Goal: Information Seeking & Learning: Find specific fact

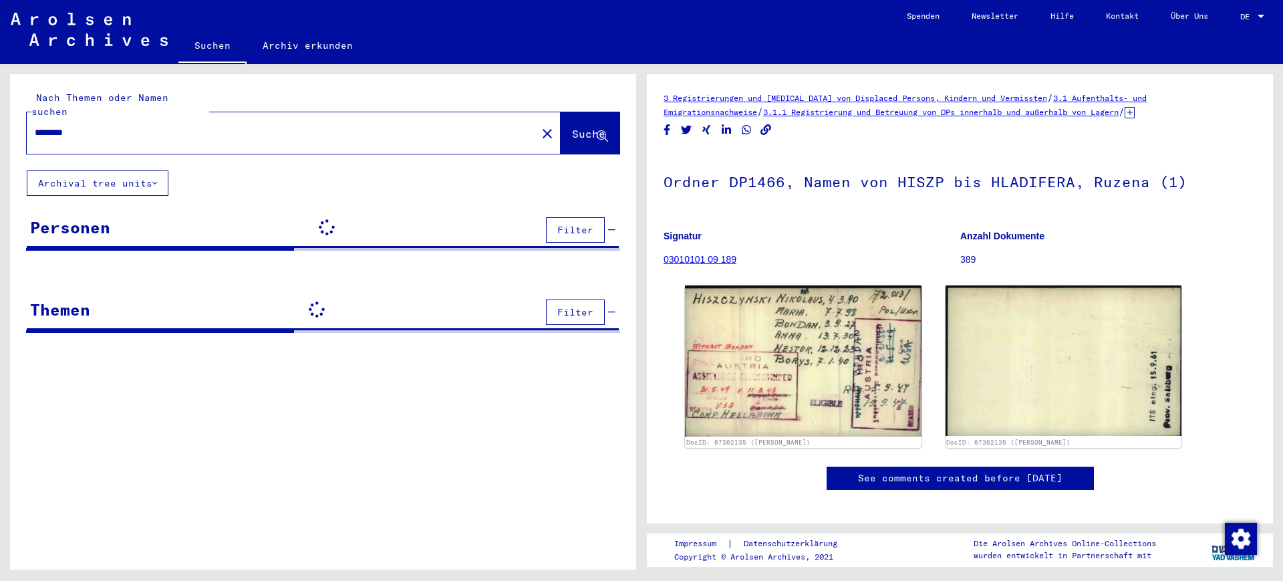
drag, startPoint x: 170, startPoint y: 118, endPoint x: 58, endPoint y: 105, distance: 113.1
click at [58, 118] on div "********" at bounding box center [278, 133] width 502 height 30
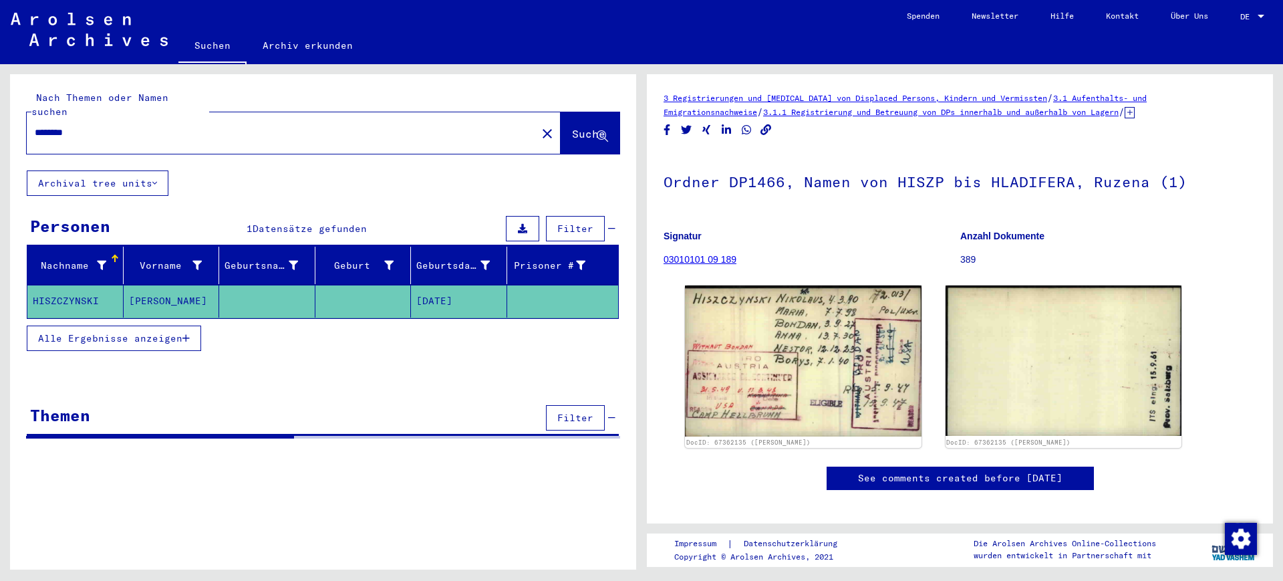
click at [179, 126] on input "********" at bounding box center [282, 133] width 494 height 14
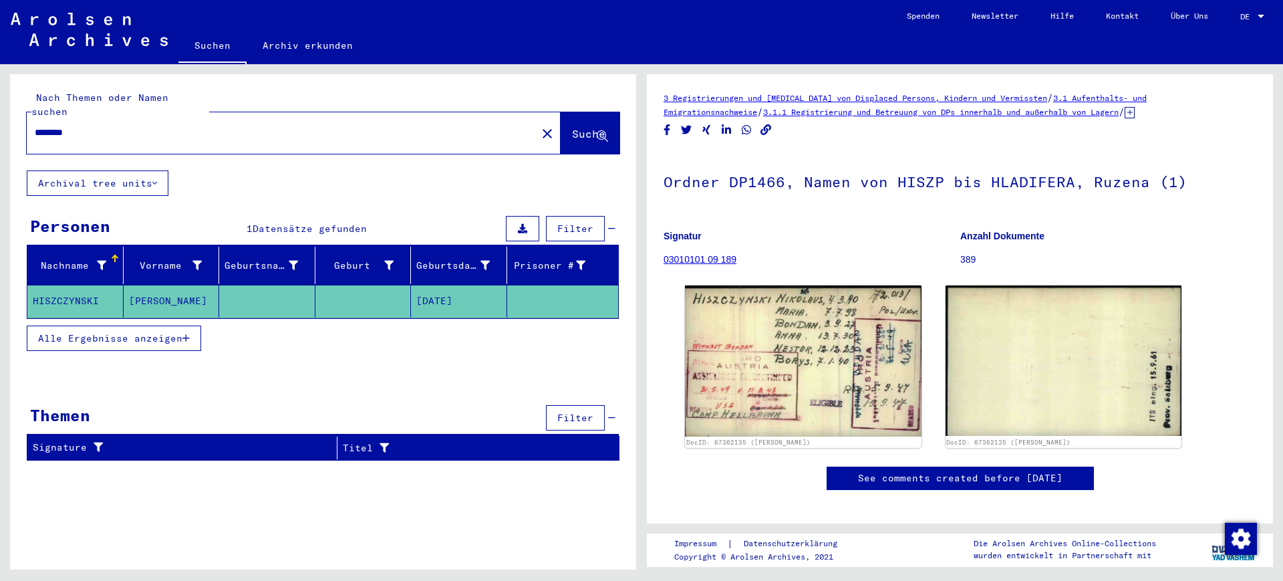
click at [100, 126] on input "********" at bounding box center [282, 133] width 494 height 14
paste input "**"
type input "**********"
click at [598, 127] on span "Suche" at bounding box center [588, 133] width 33 height 13
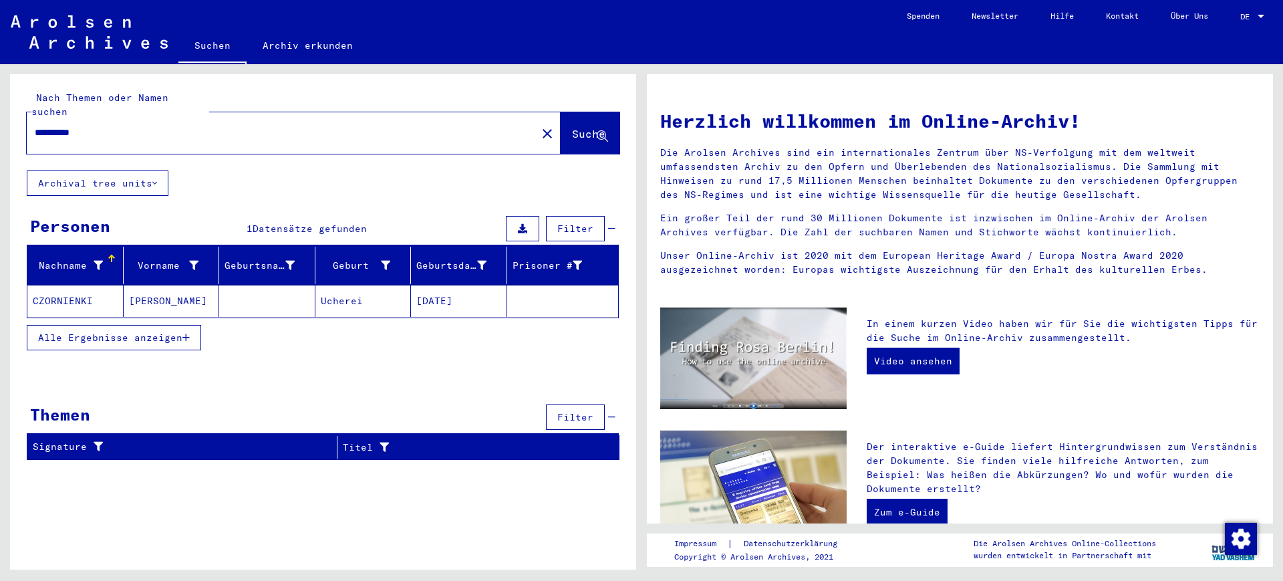
click at [219, 286] on mat-cell at bounding box center [267, 301] width 96 height 32
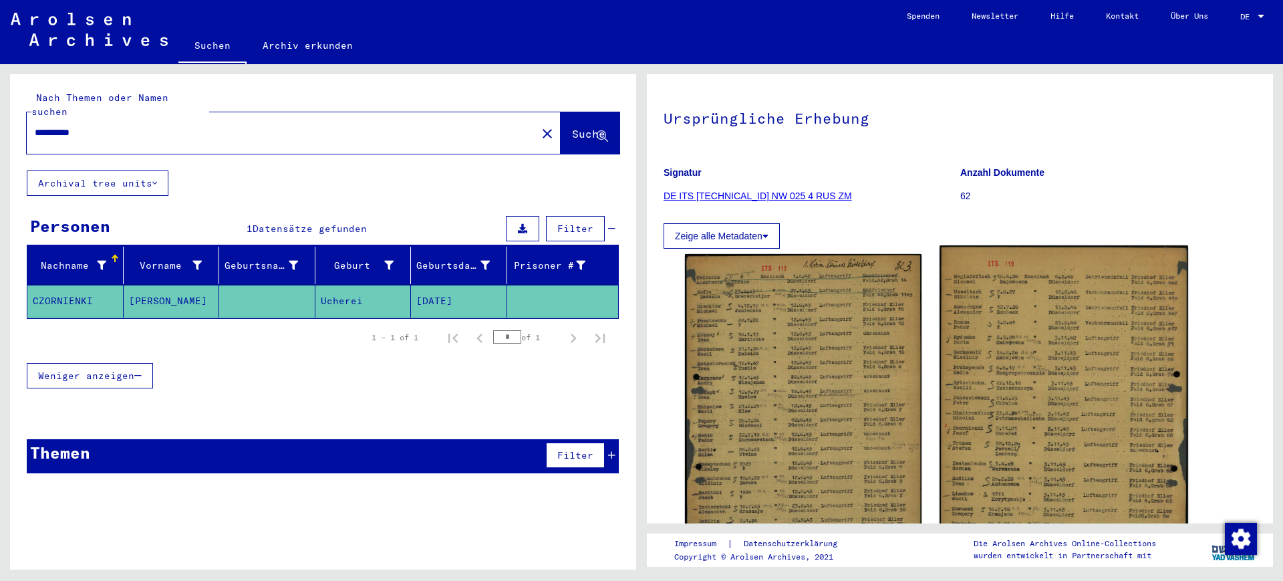
scroll to position [167, 0]
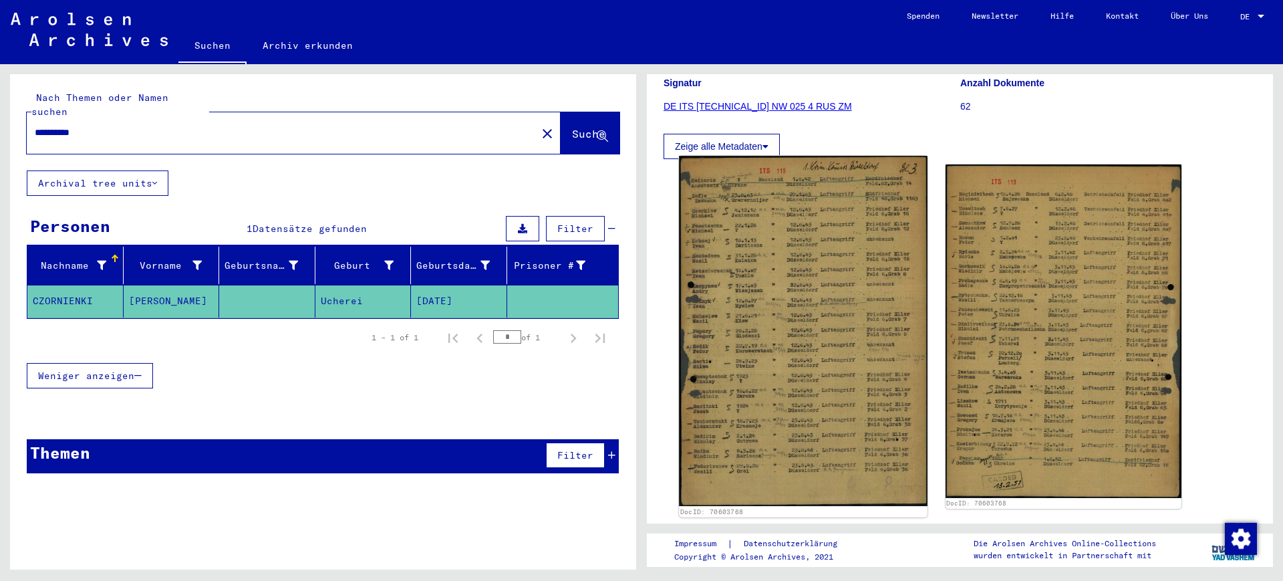
click at [859, 314] on img at bounding box center [803, 331] width 248 height 350
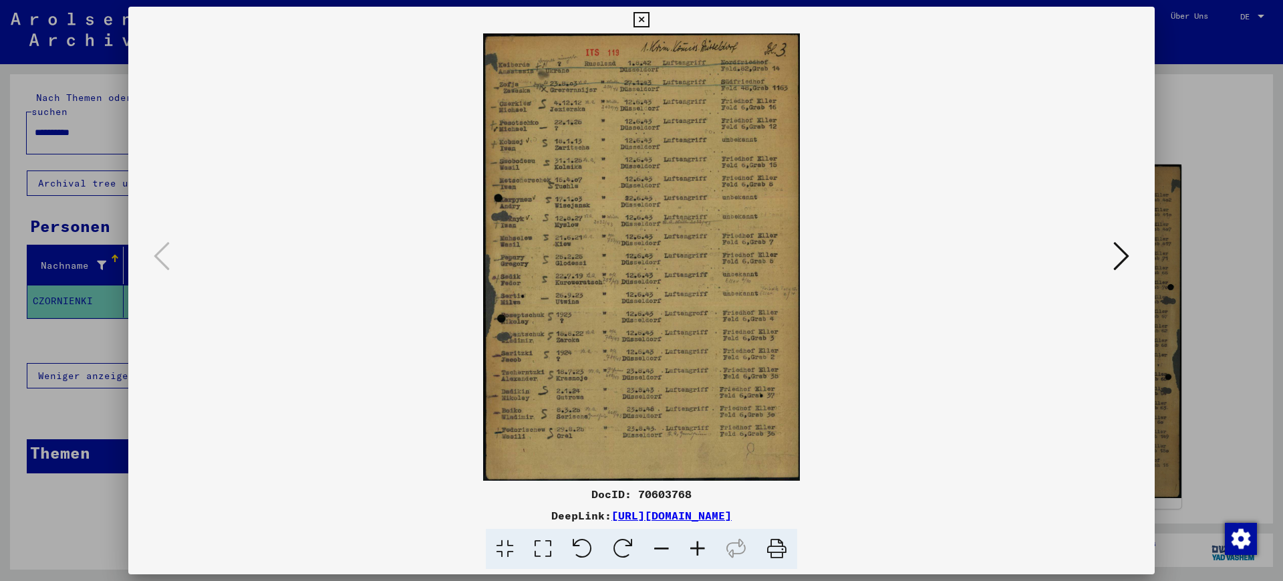
click at [695, 549] on icon at bounding box center [698, 549] width 36 height 41
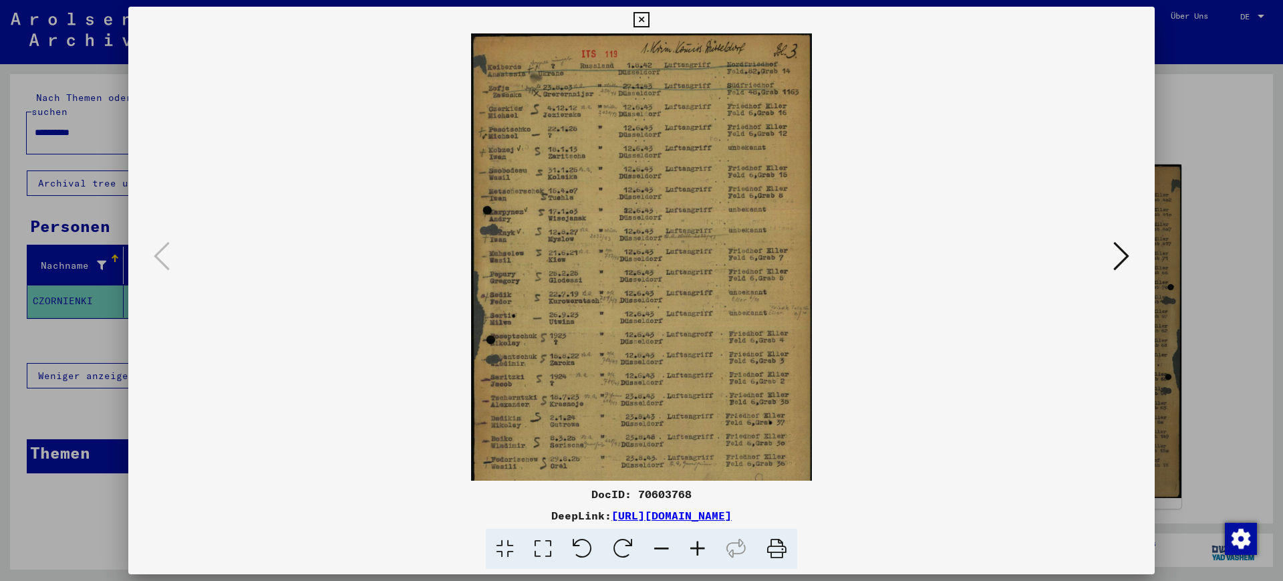
click at [695, 549] on icon at bounding box center [698, 549] width 36 height 41
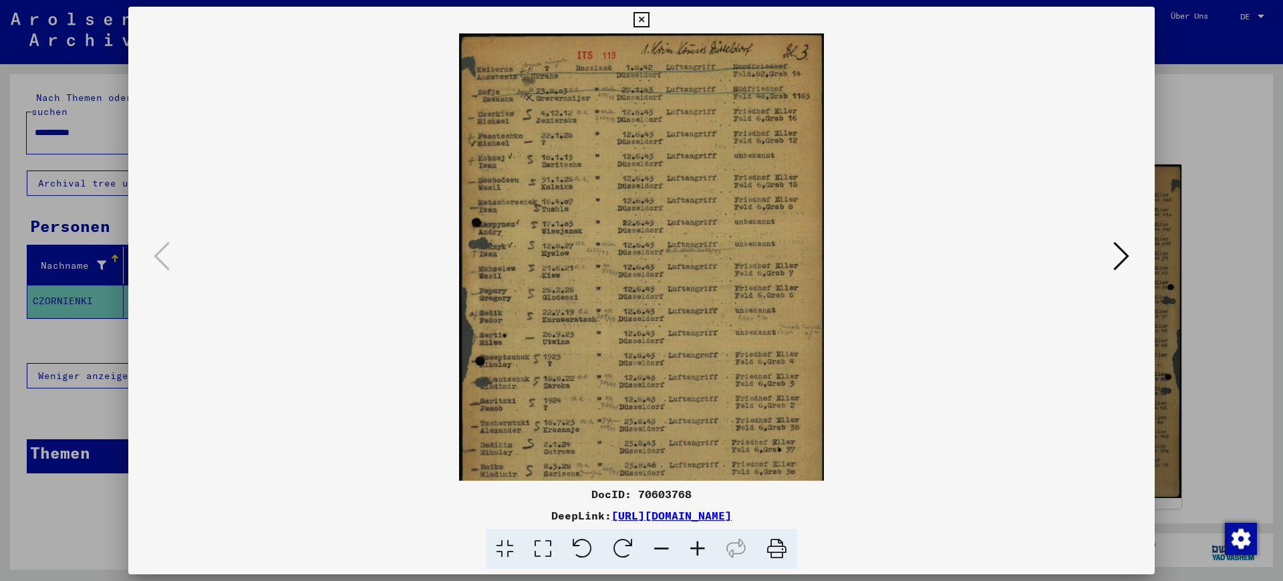
click at [695, 549] on icon at bounding box center [698, 549] width 36 height 41
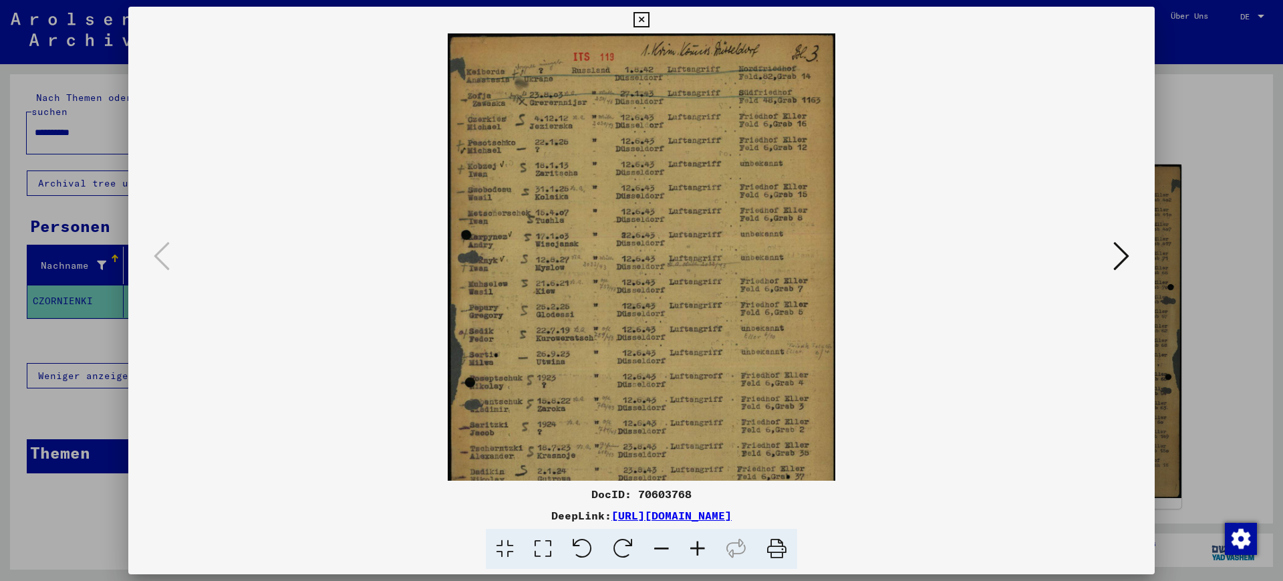
click at [695, 549] on icon at bounding box center [698, 549] width 36 height 41
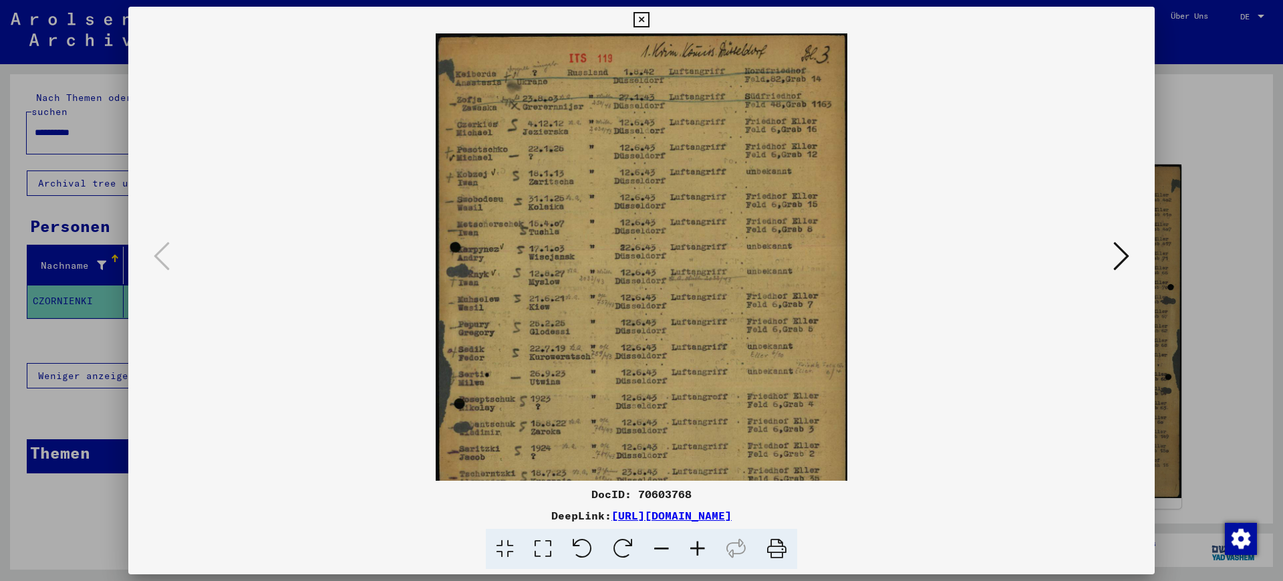
click at [695, 549] on icon at bounding box center [698, 549] width 36 height 41
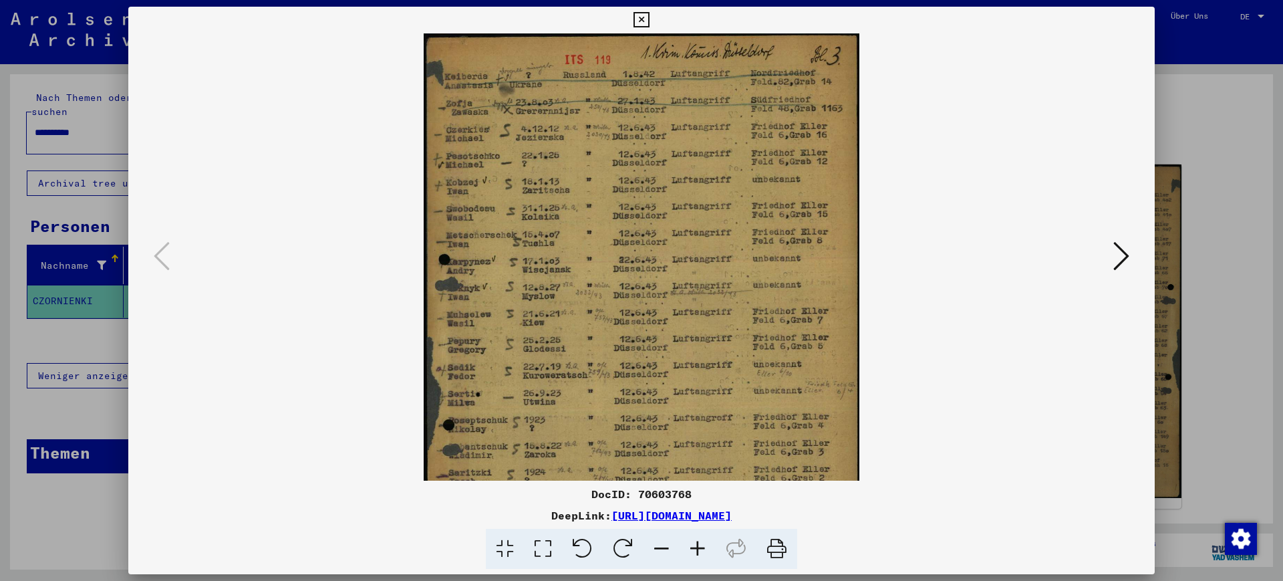
click at [695, 549] on icon at bounding box center [698, 549] width 36 height 41
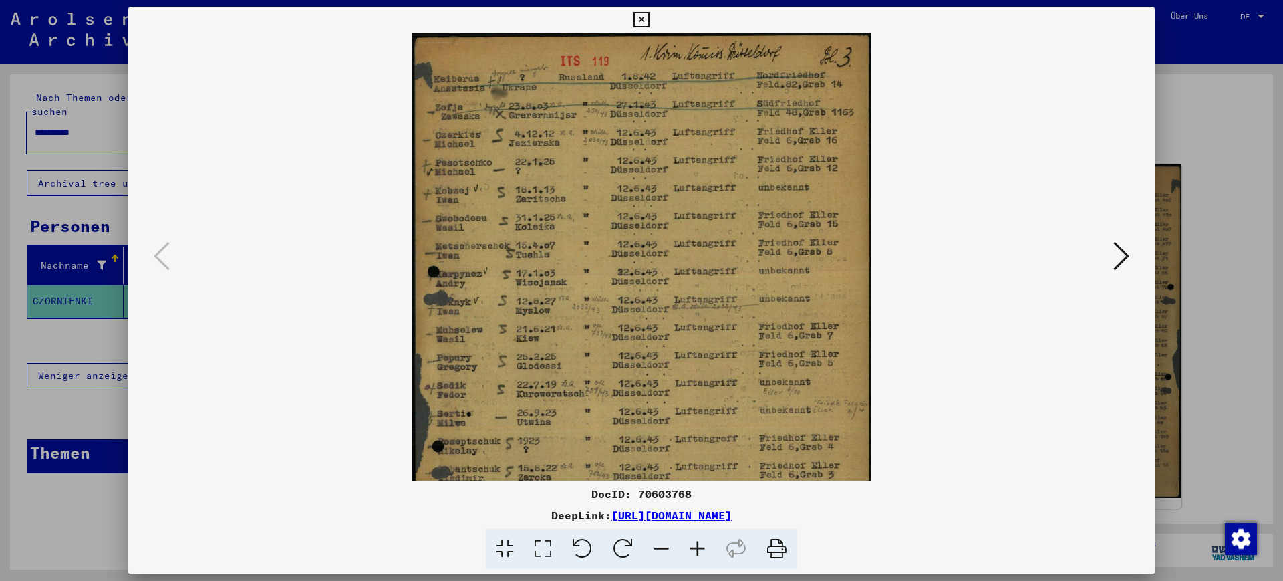
click at [695, 549] on icon at bounding box center [698, 549] width 36 height 41
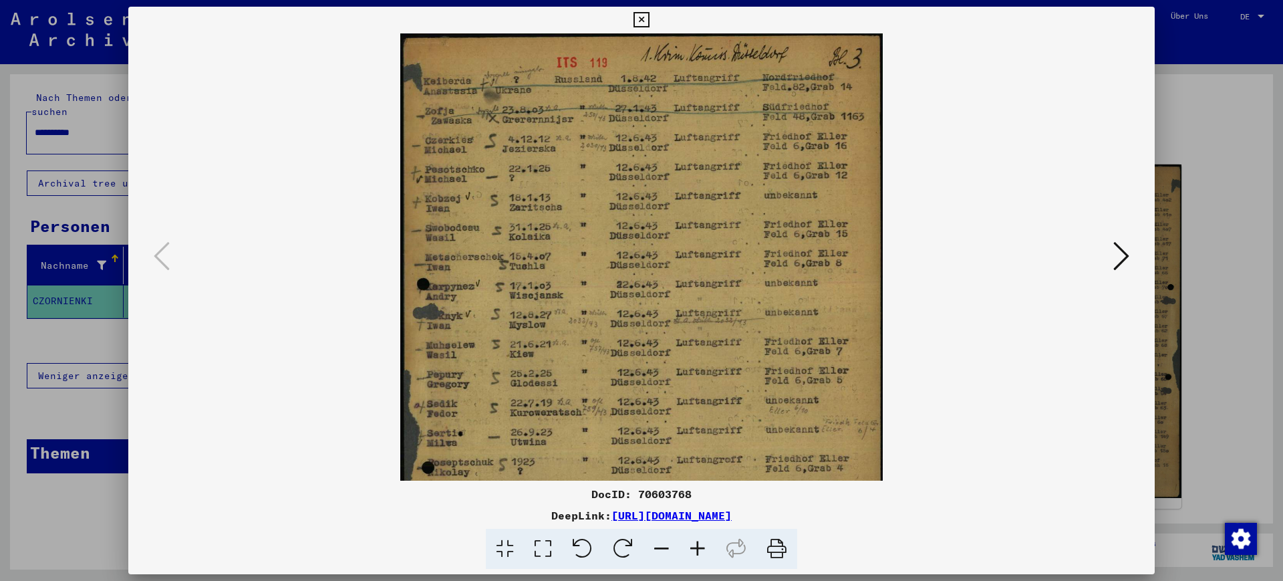
click at [695, 549] on icon at bounding box center [698, 549] width 36 height 41
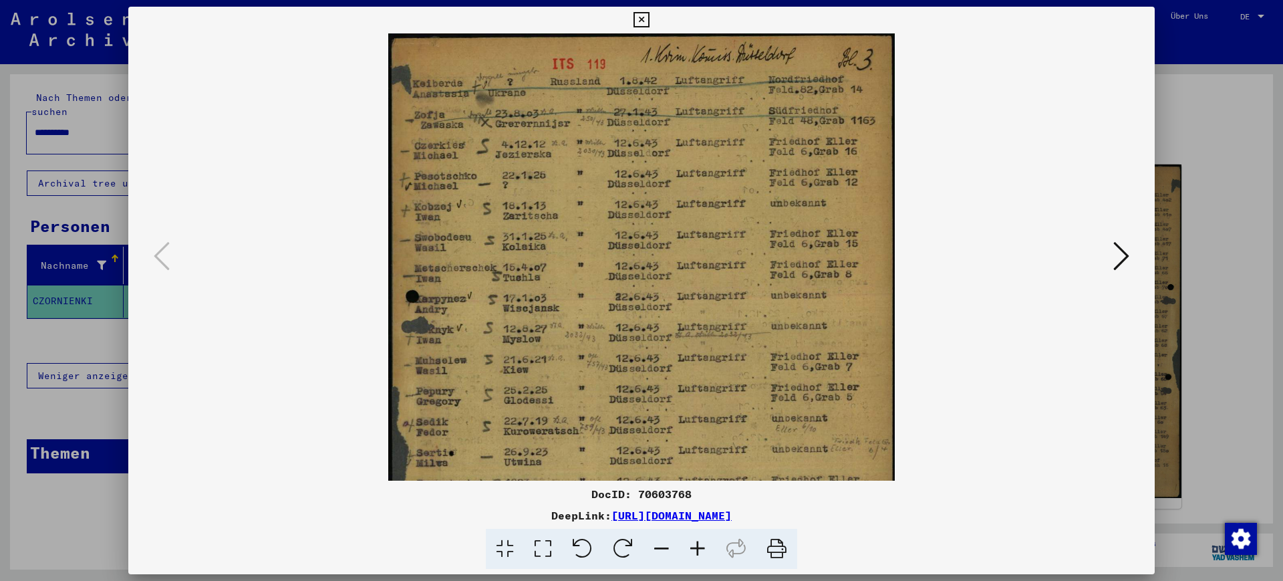
click at [695, 549] on icon at bounding box center [698, 549] width 36 height 41
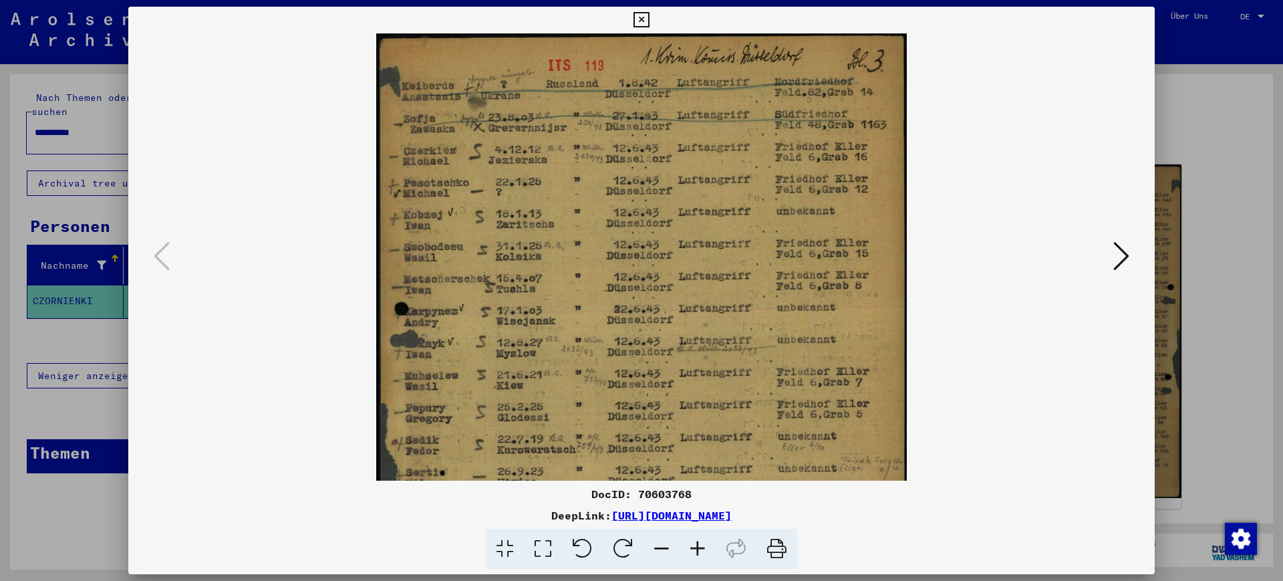
click at [695, 549] on icon at bounding box center [698, 549] width 36 height 41
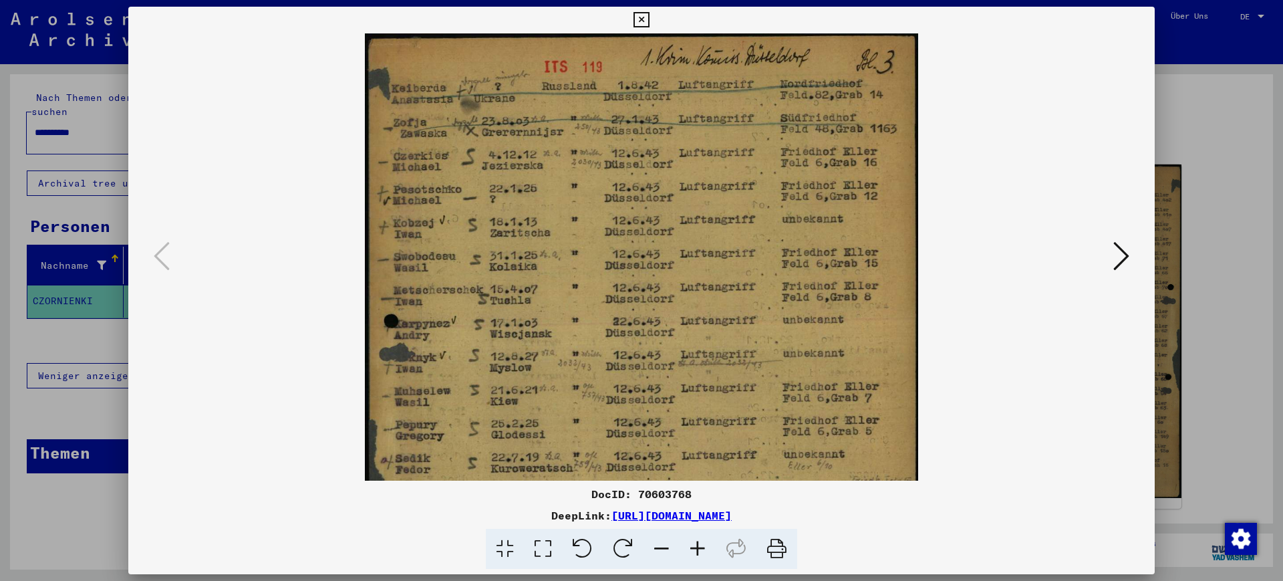
click at [695, 549] on icon at bounding box center [698, 549] width 36 height 41
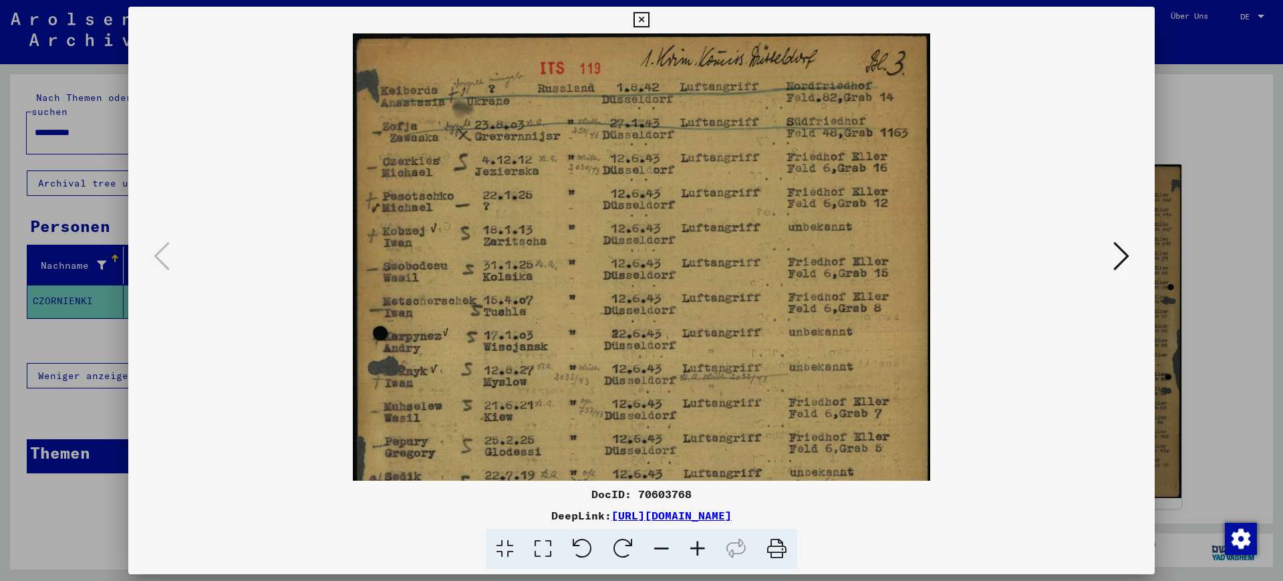
click at [695, 549] on icon at bounding box center [698, 549] width 36 height 41
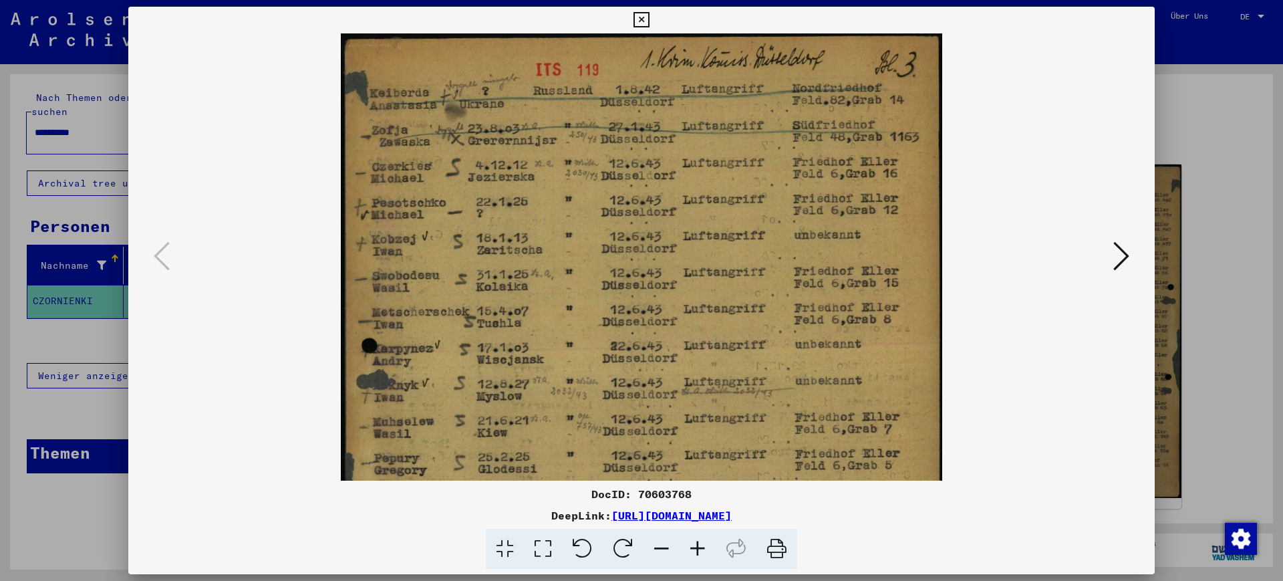
click at [695, 549] on icon at bounding box center [698, 549] width 36 height 41
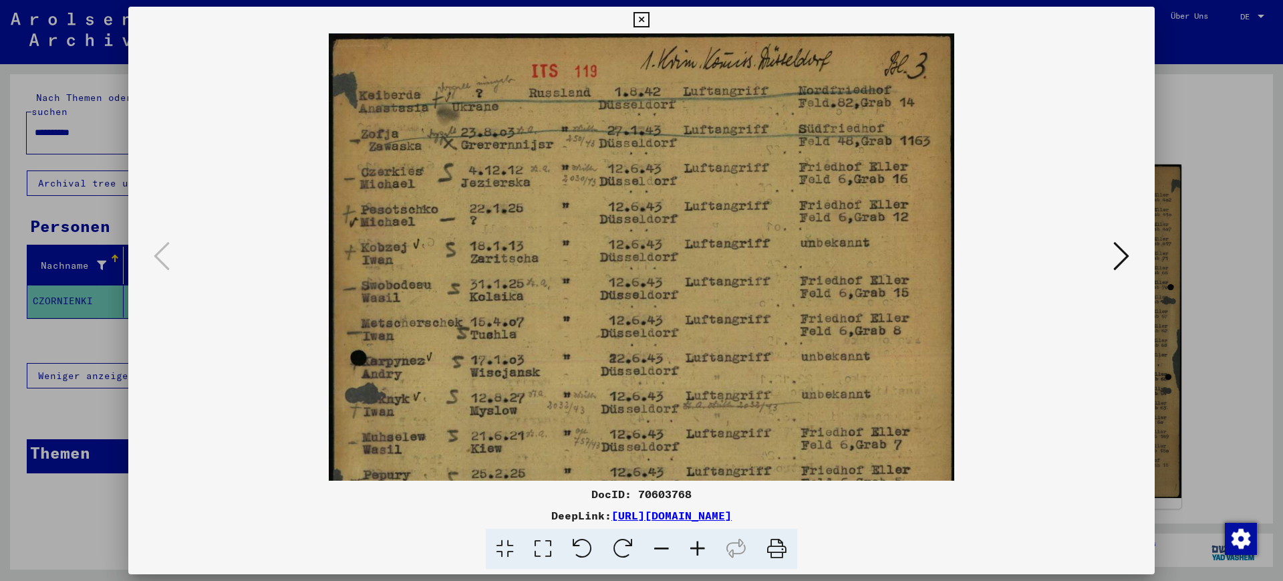
click at [695, 549] on icon at bounding box center [698, 549] width 36 height 41
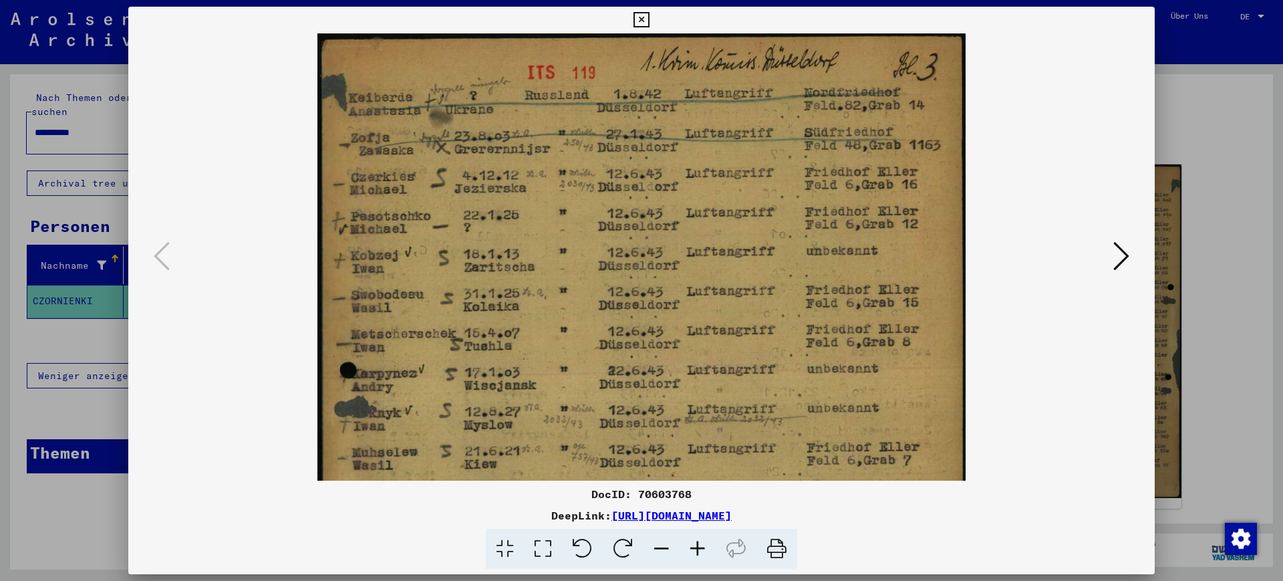
click at [695, 549] on icon at bounding box center [698, 549] width 36 height 41
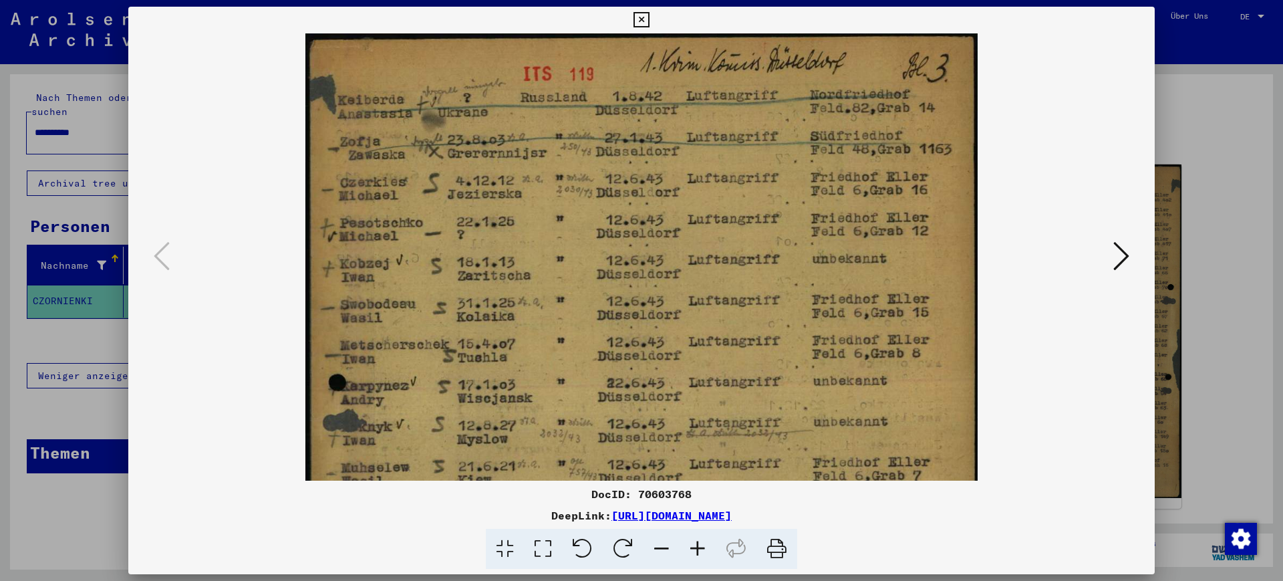
click at [695, 549] on icon at bounding box center [698, 549] width 36 height 41
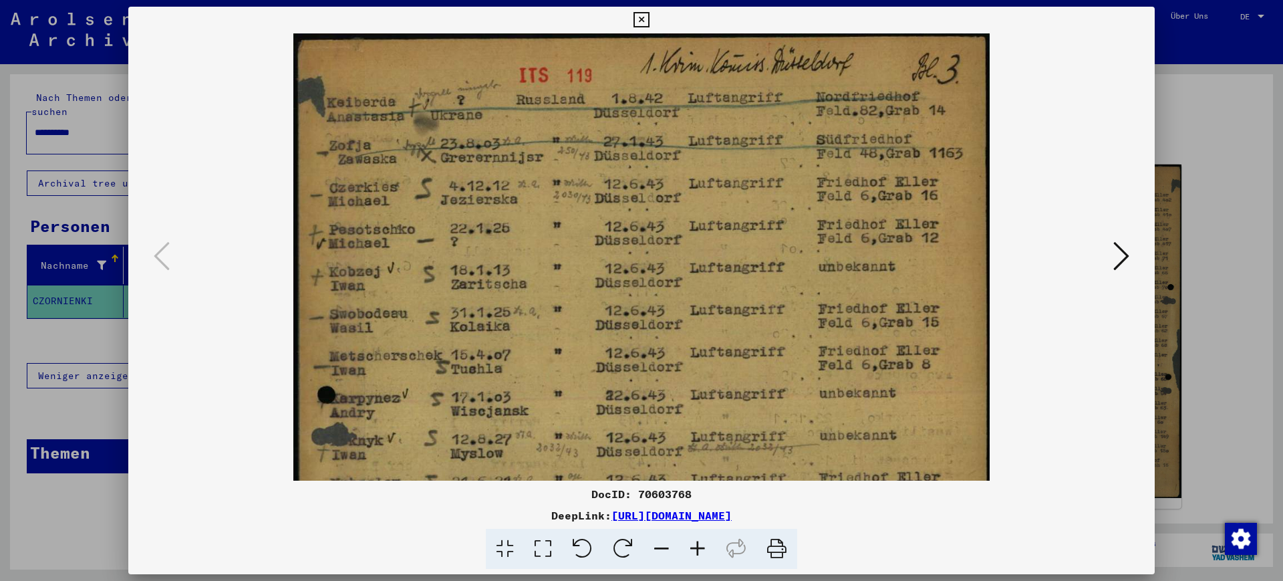
click at [695, 549] on icon at bounding box center [698, 549] width 36 height 41
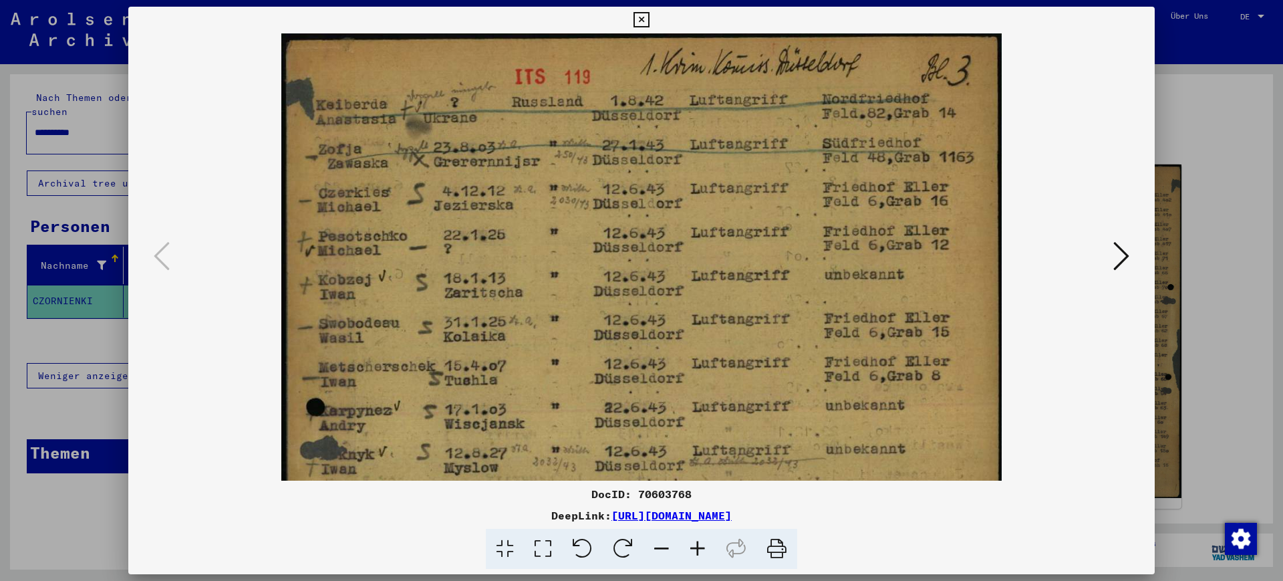
click at [695, 549] on icon at bounding box center [698, 549] width 36 height 41
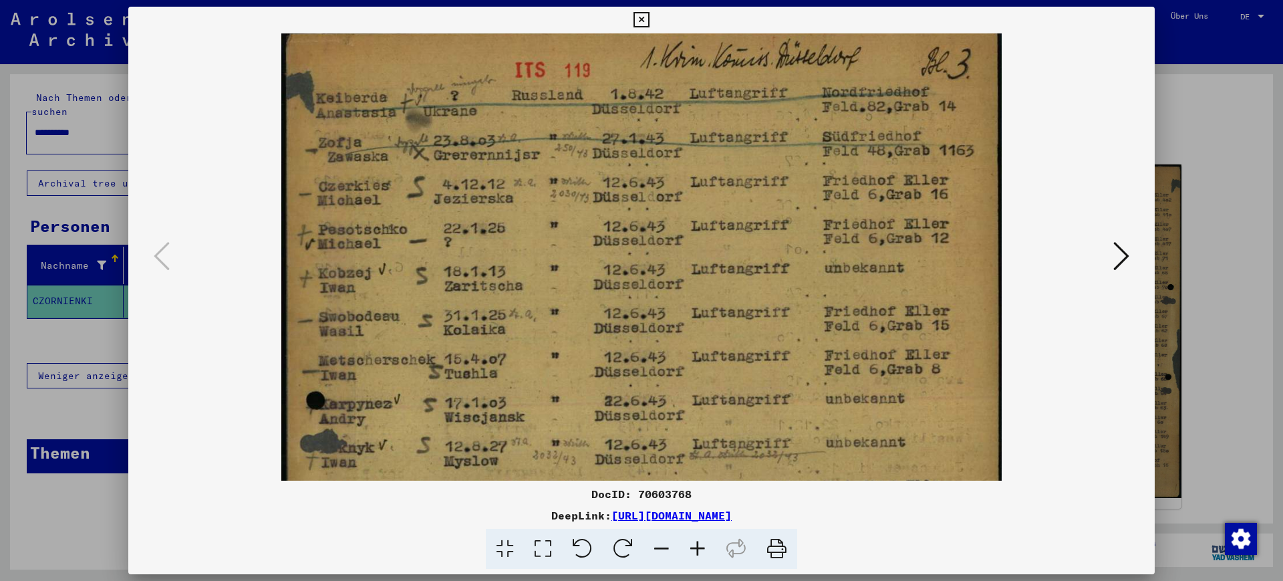
scroll to position [0, 0]
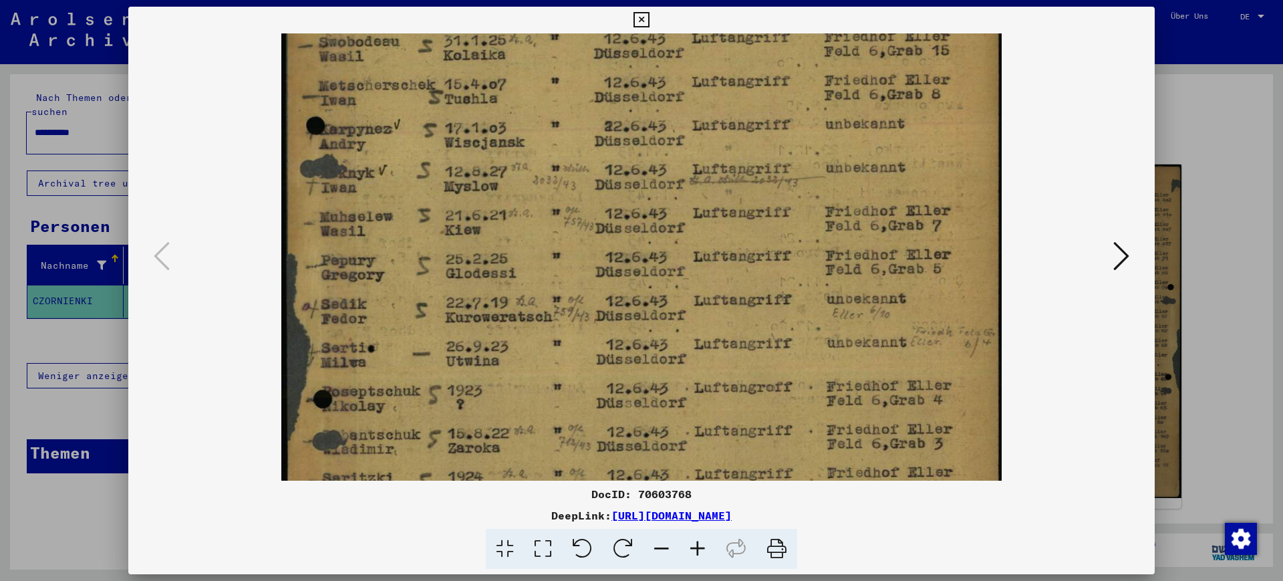
drag, startPoint x: 760, startPoint y: 397, endPoint x: 801, endPoint y: 98, distance: 302.2
click at [801, 98] on img at bounding box center [641, 259] width 720 height 1015
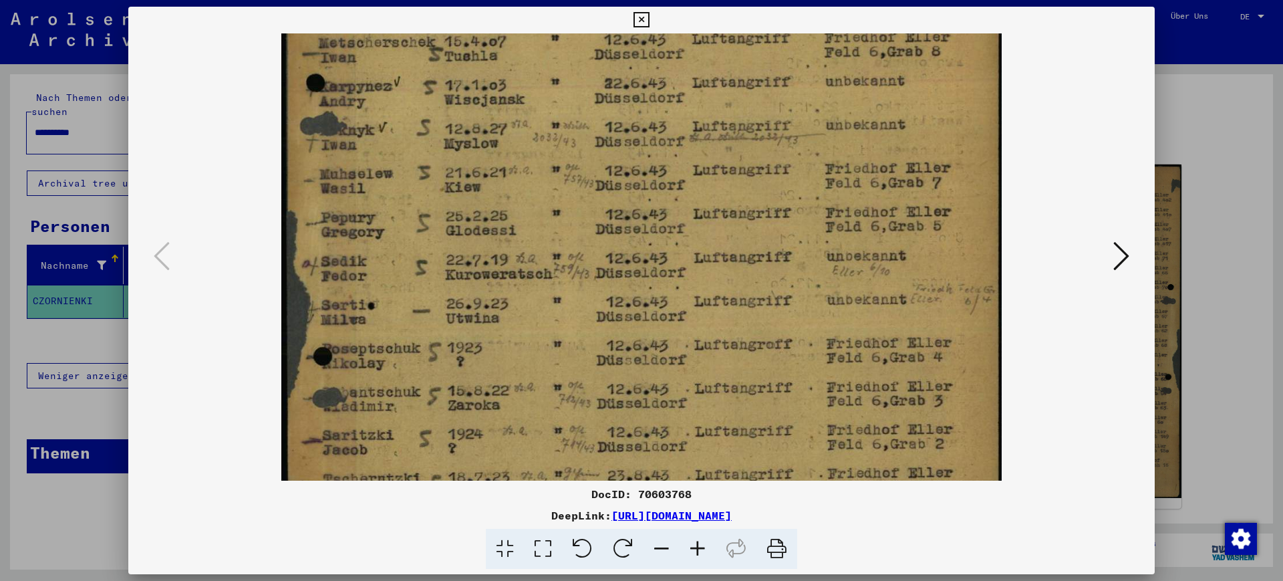
scroll to position [568, 0]
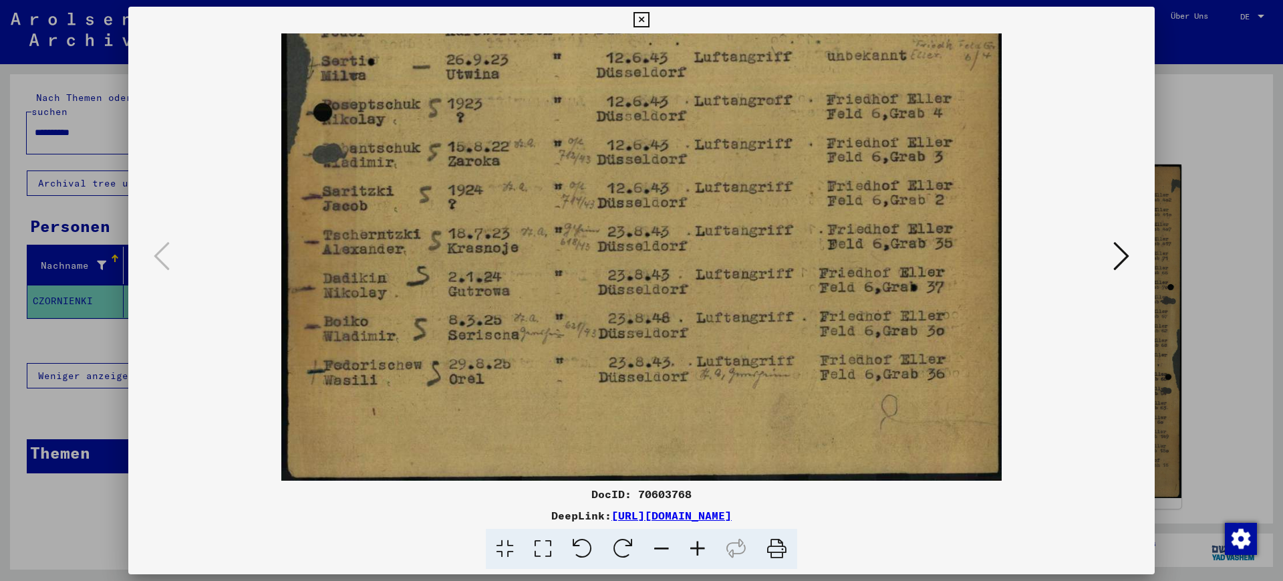
drag, startPoint x: 775, startPoint y: 360, endPoint x: 785, endPoint y: -19, distance: 379.2
click at [785, 0] on html "**********" at bounding box center [641, 290] width 1283 height 581
click at [1153, 350] on div at bounding box center [641, 256] width 1027 height 447
click at [1179, 406] on div at bounding box center [641, 290] width 1283 height 581
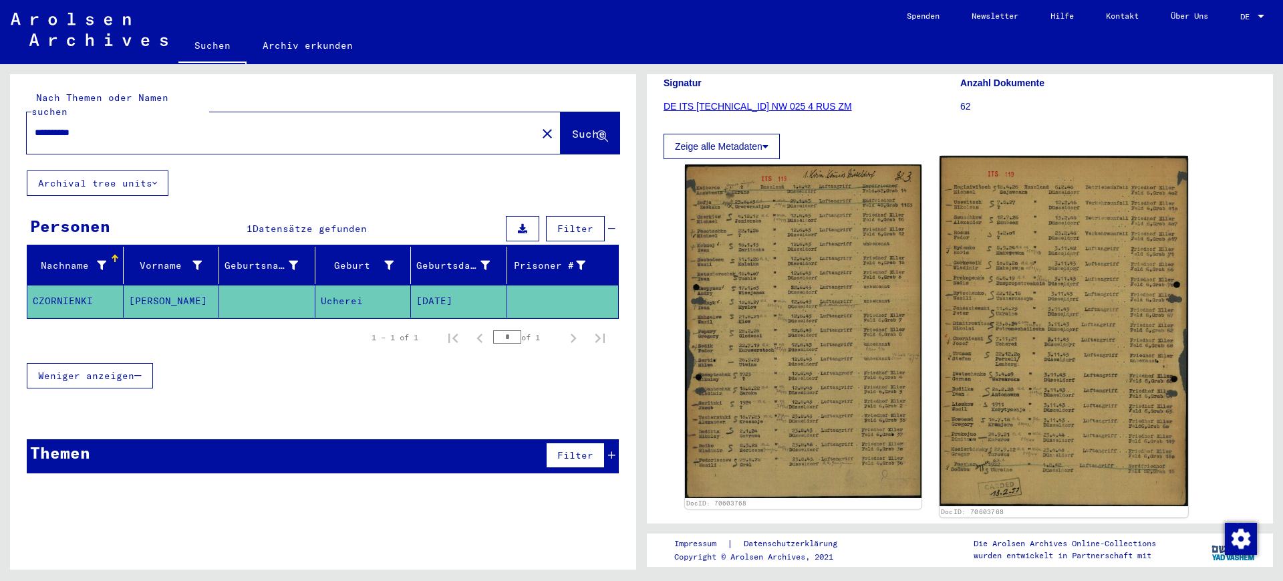
click at [1072, 389] on img at bounding box center [1064, 331] width 248 height 350
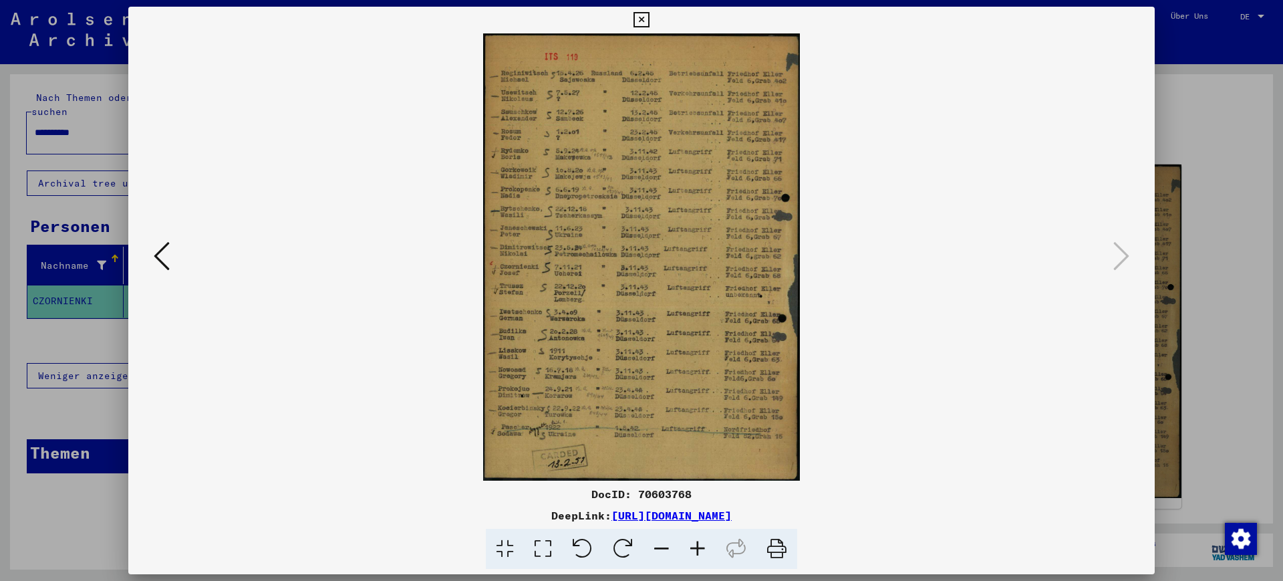
click at [1166, 345] on div at bounding box center [641, 290] width 1283 height 581
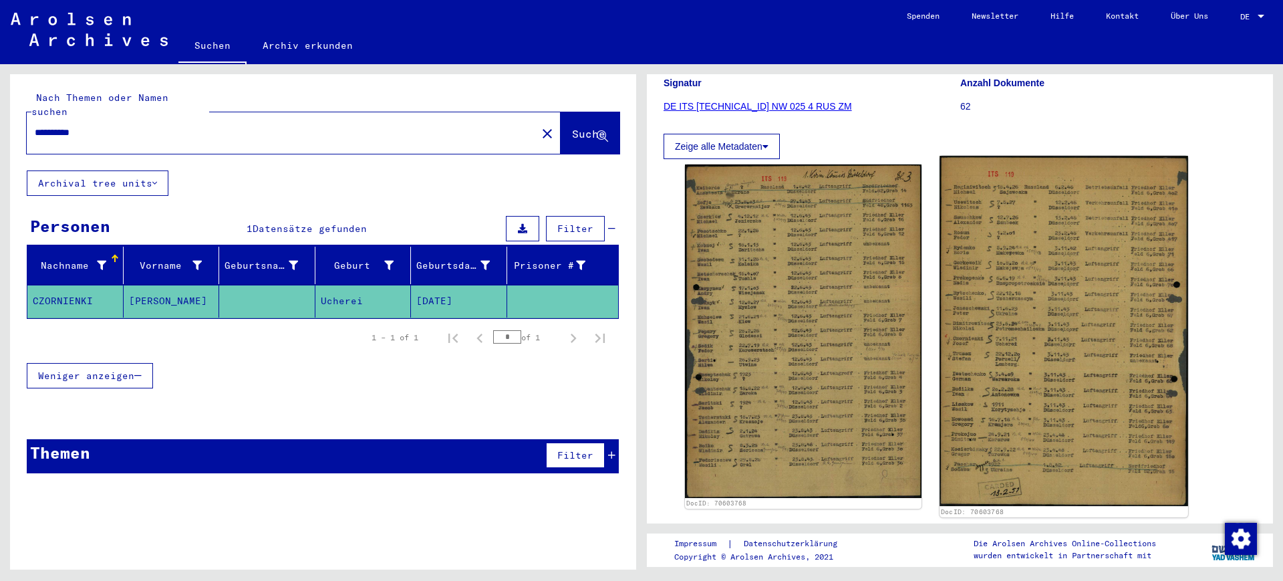
click at [1102, 335] on img at bounding box center [1064, 331] width 248 height 350
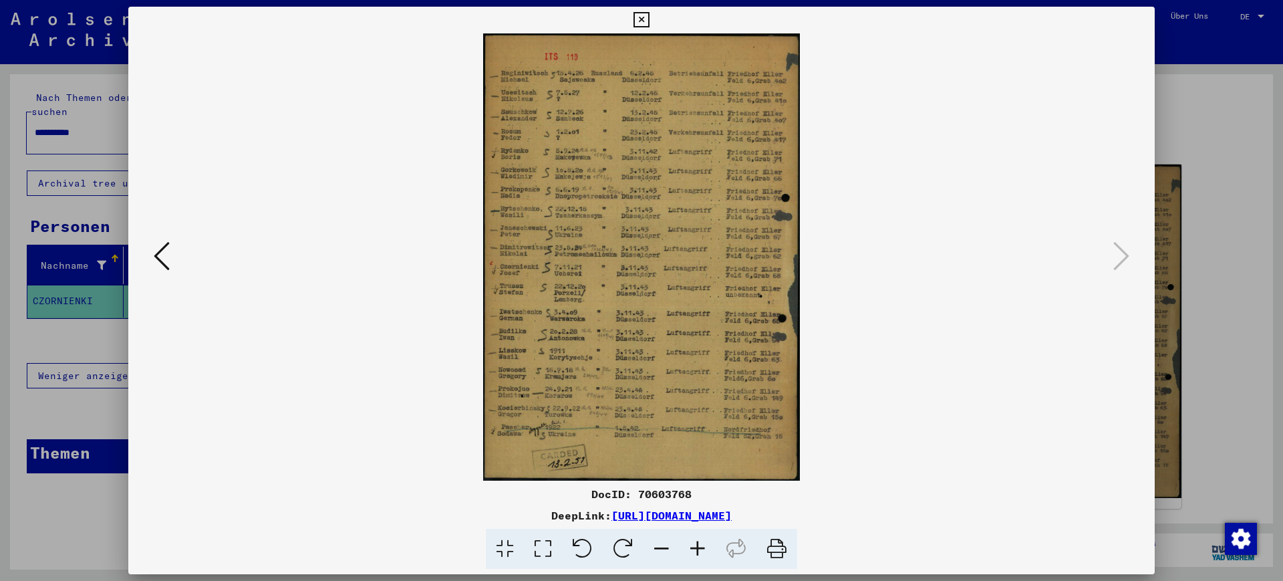
click at [695, 544] on icon at bounding box center [698, 549] width 36 height 41
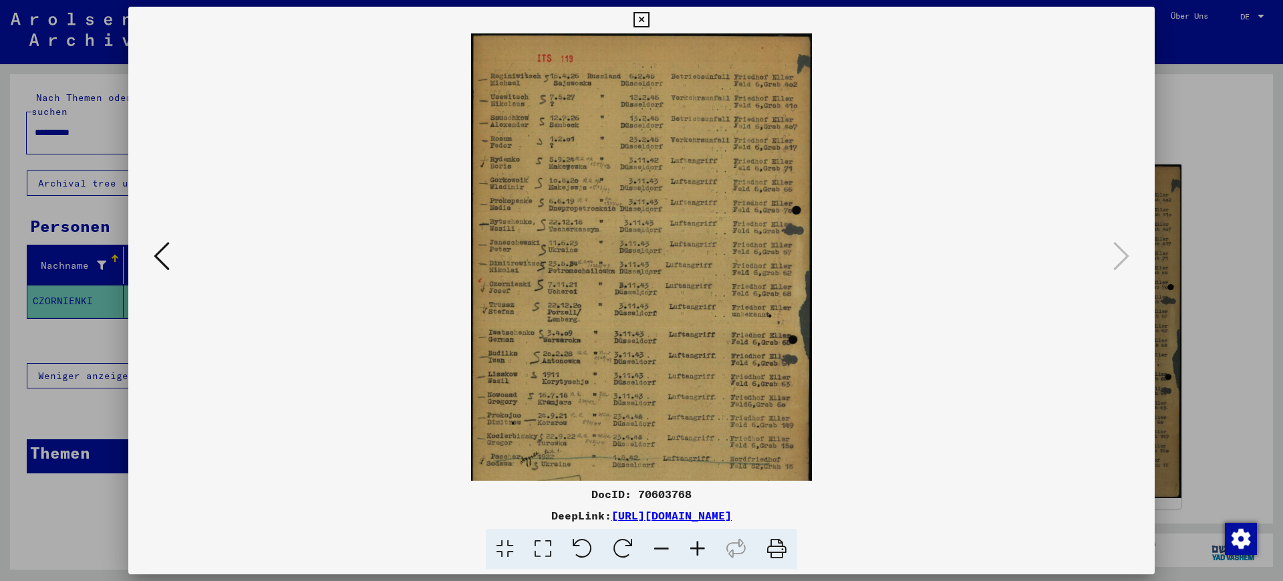
click at [695, 544] on icon at bounding box center [698, 549] width 36 height 41
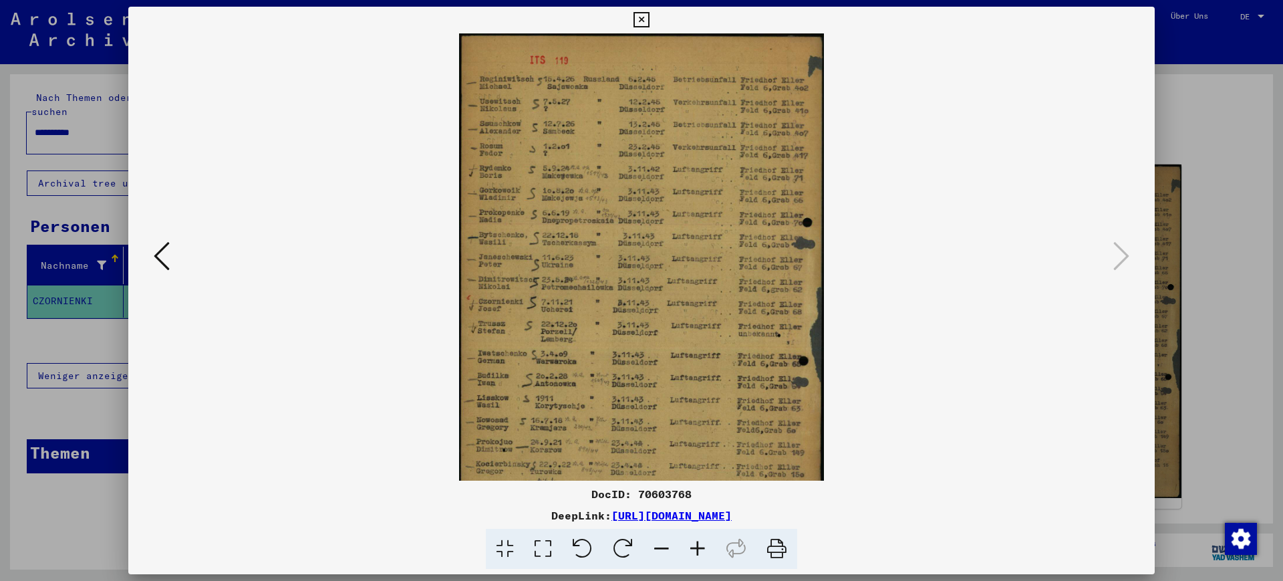
click at [695, 544] on icon at bounding box center [698, 549] width 36 height 41
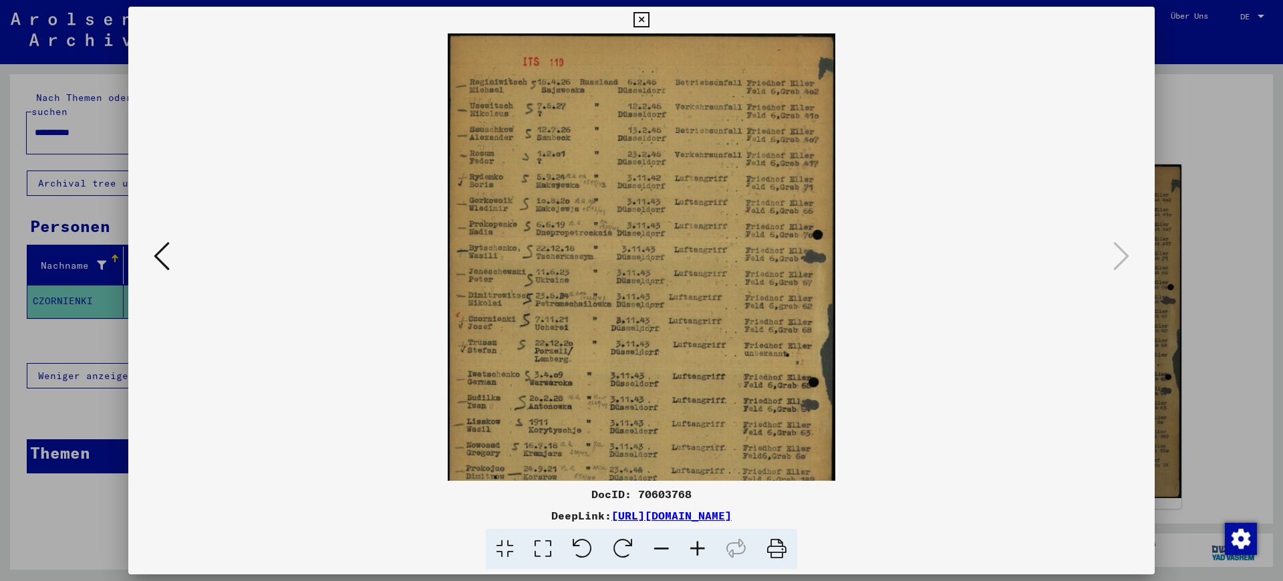
click at [695, 544] on icon at bounding box center [698, 549] width 36 height 41
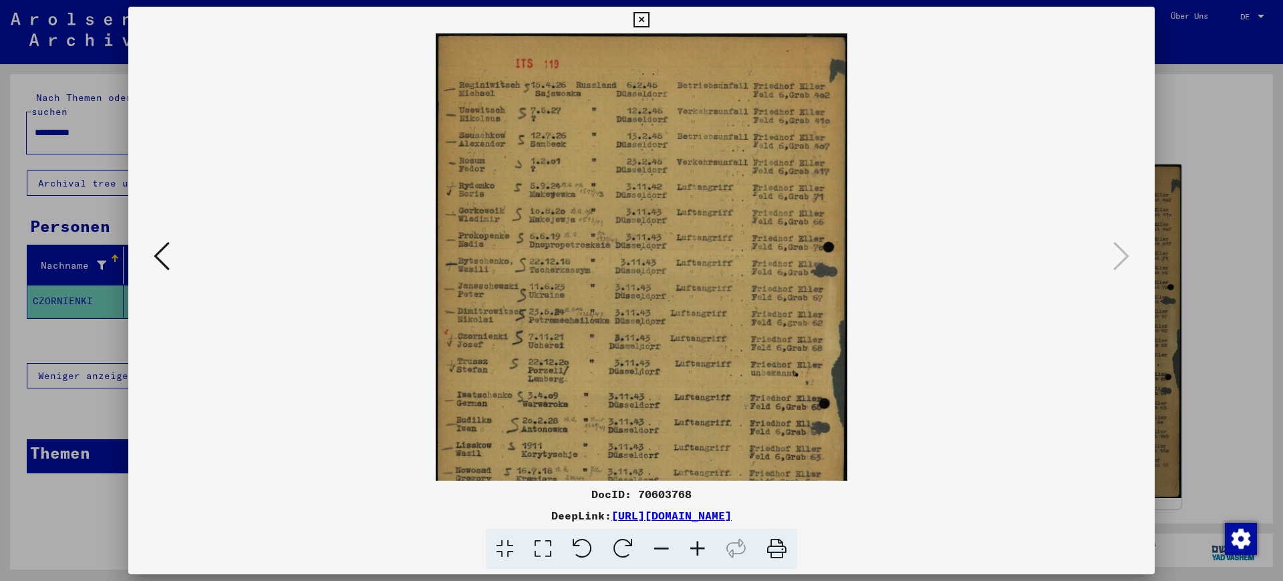
click at [695, 544] on icon at bounding box center [698, 549] width 36 height 41
click at [695, 543] on icon at bounding box center [698, 549] width 36 height 41
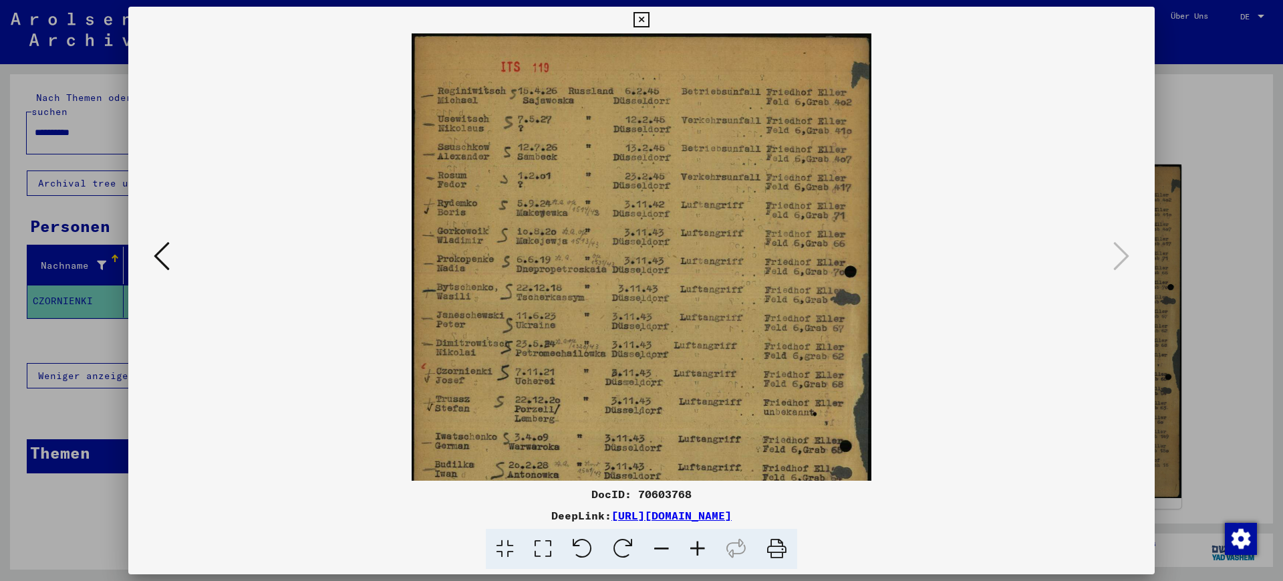
click at [695, 543] on icon at bounding box center [698, 549] width 36 height 41
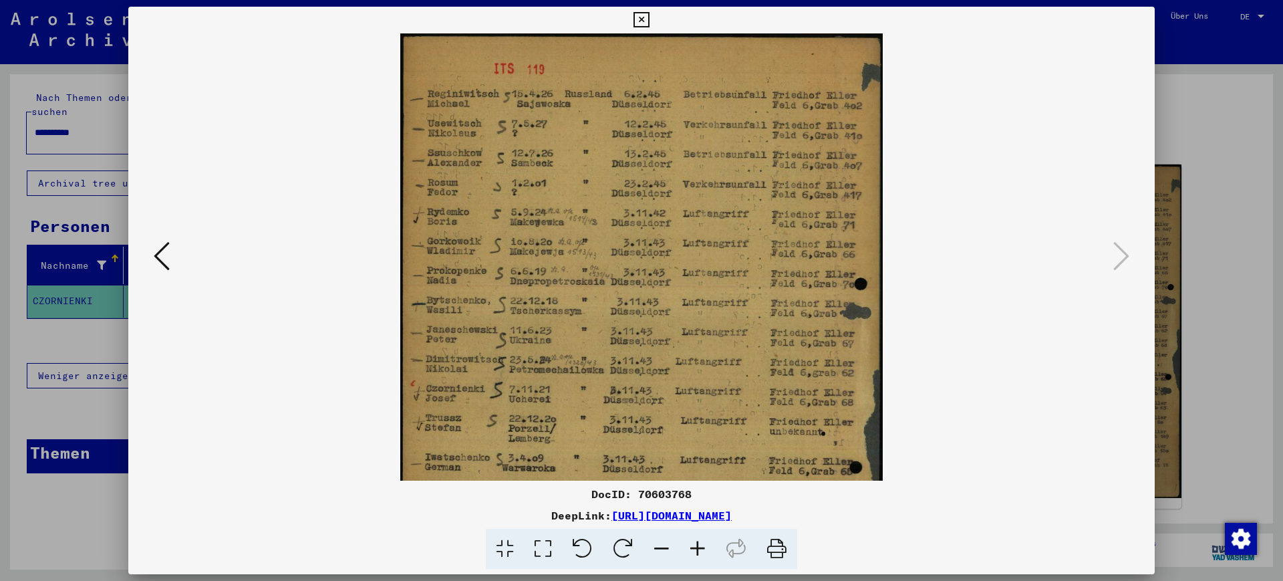
click at [695, 543] on icon at bounding box center [698, 549] width 36 height 41
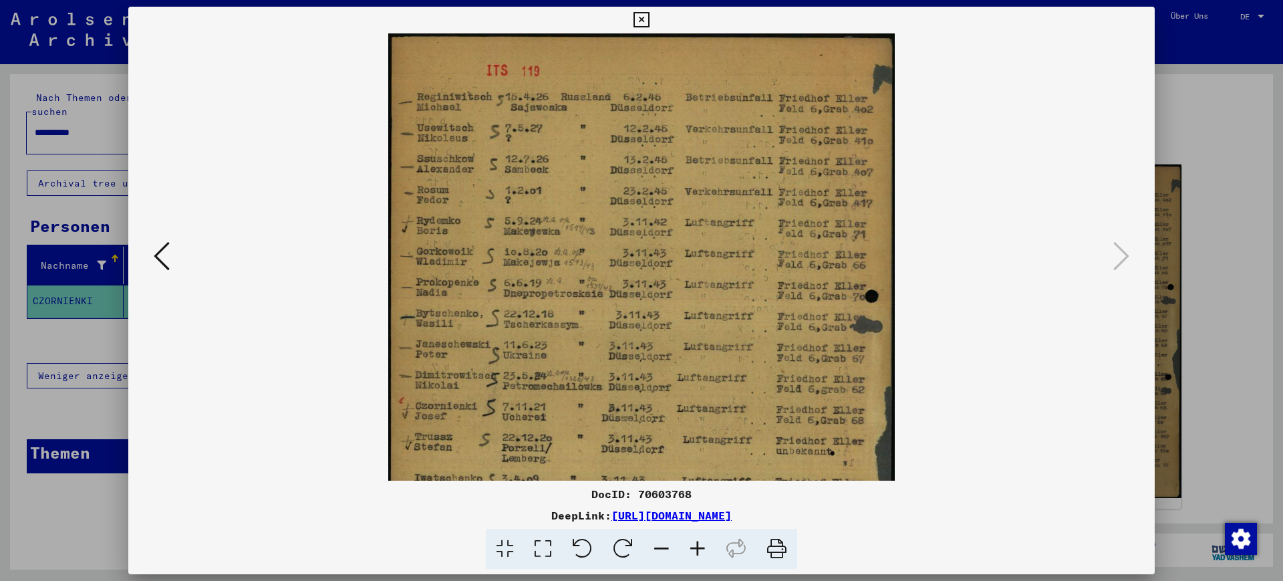
click at [695, 542] on icon at bounding box center [698, 549] width 36 height 41
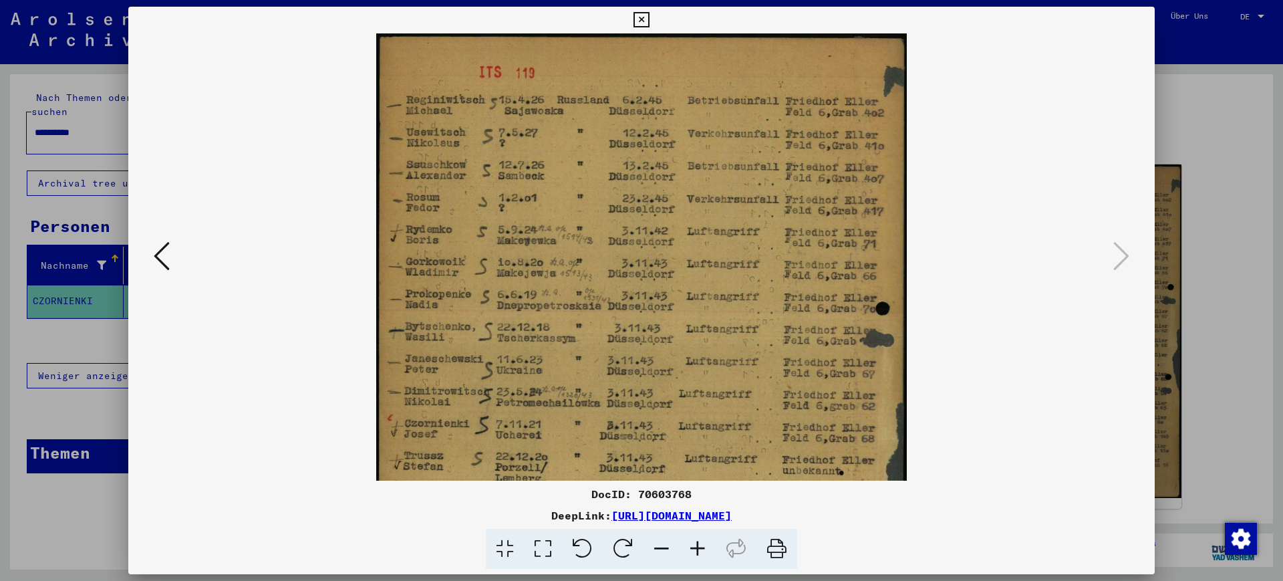
click at [695, 542] on icon at bounding box center [698, 549] width 36 height 41
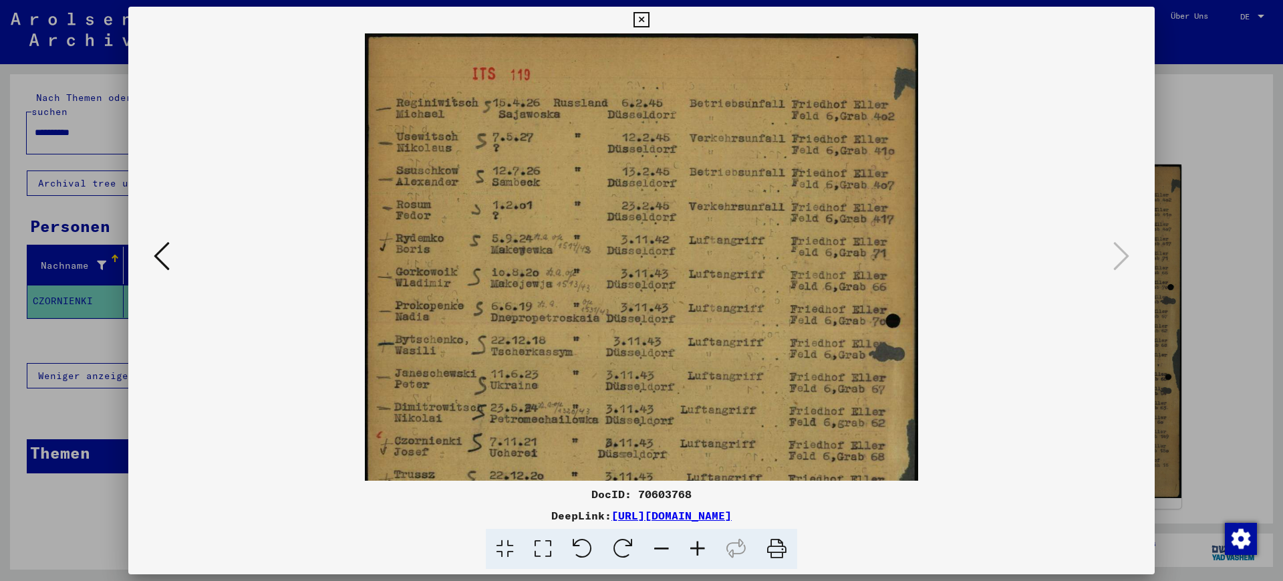
click at [695, 542] on icon at bounding box center [698, 549] width 36 height 41
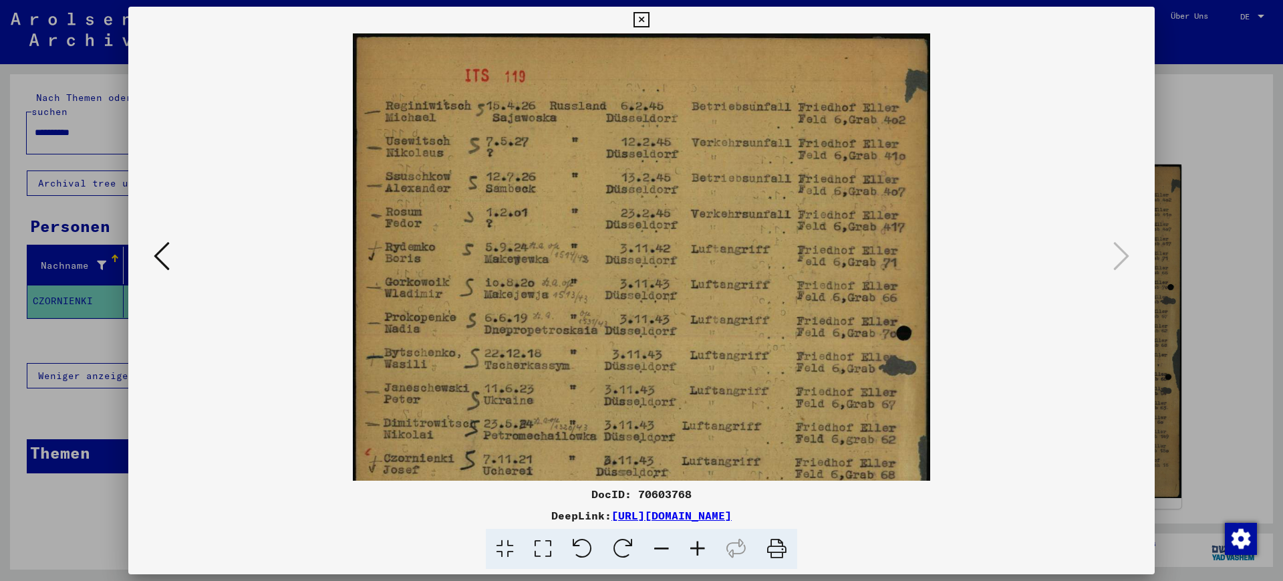
click at [695, 542] on icon at bounding box center [698, 549] width 36 height 41
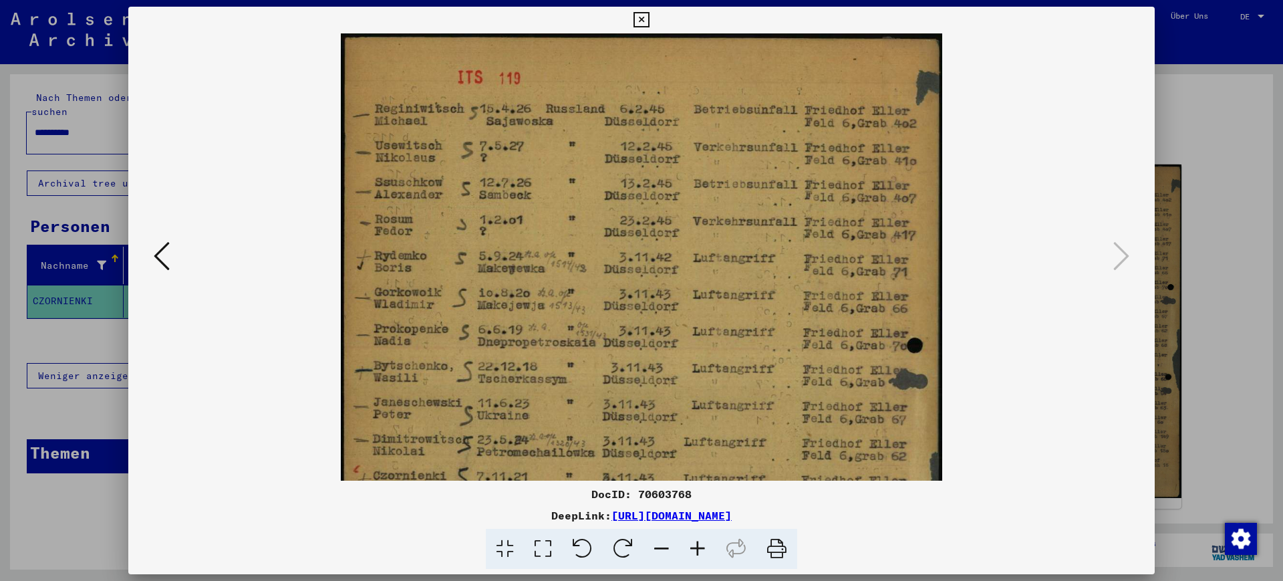
click at [695, 542] on icon at bounding box center [698, 549] width 36 height 41
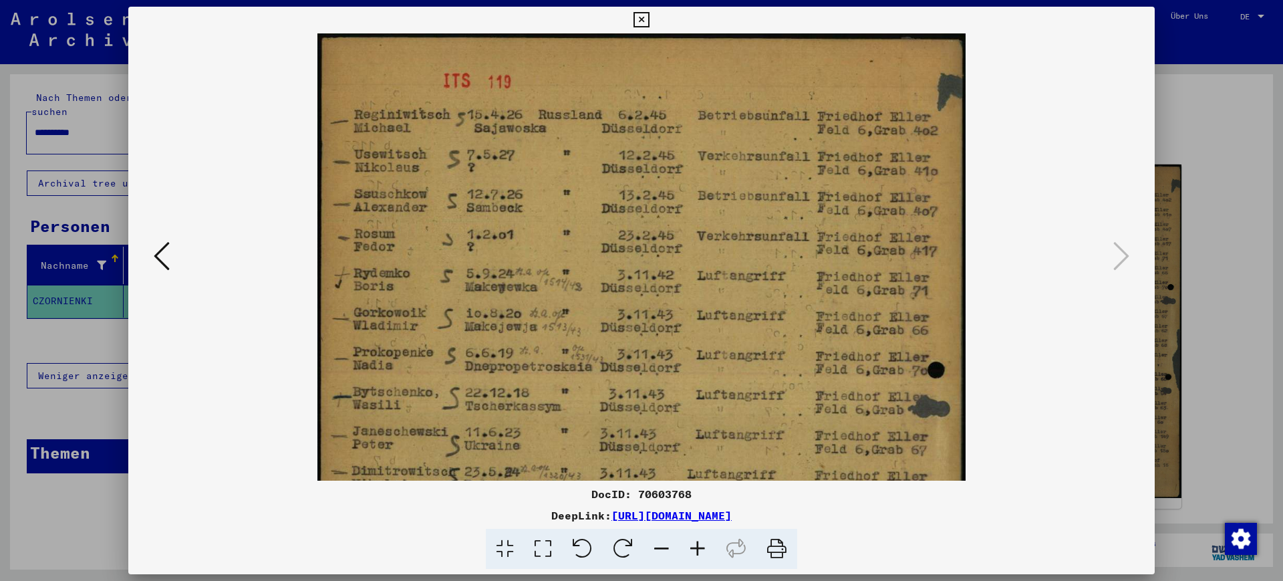
click at [695, 542] on icon at bounding box center [698, 549] width 36 height 41
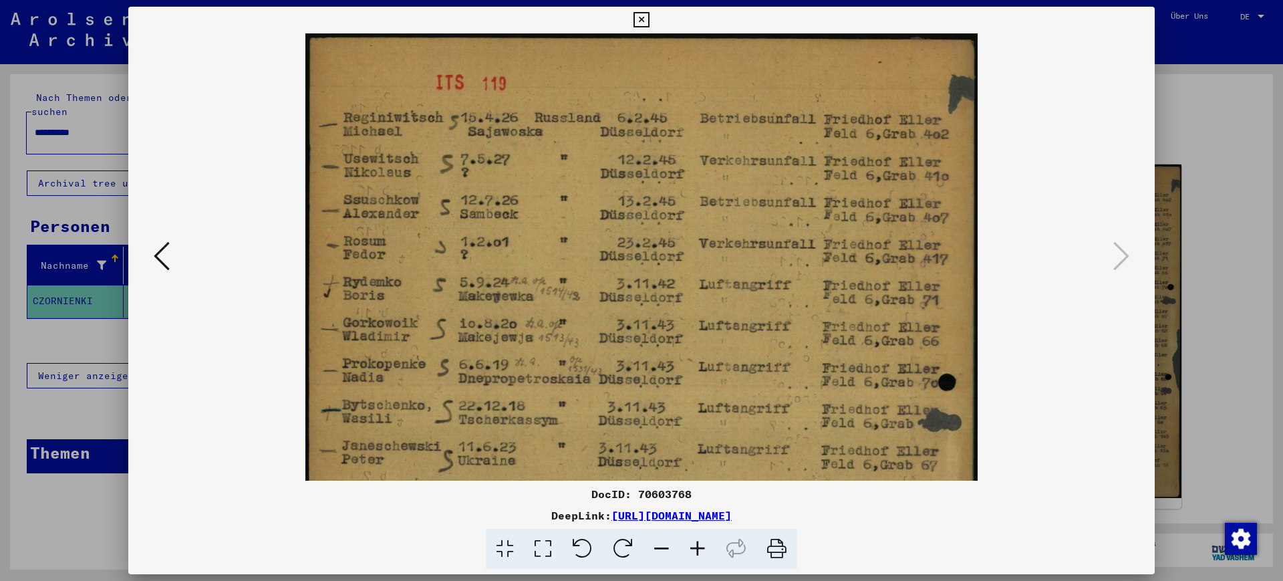
click at [695, 542] on icon at bounding box center [698, 549] width 36 height 41
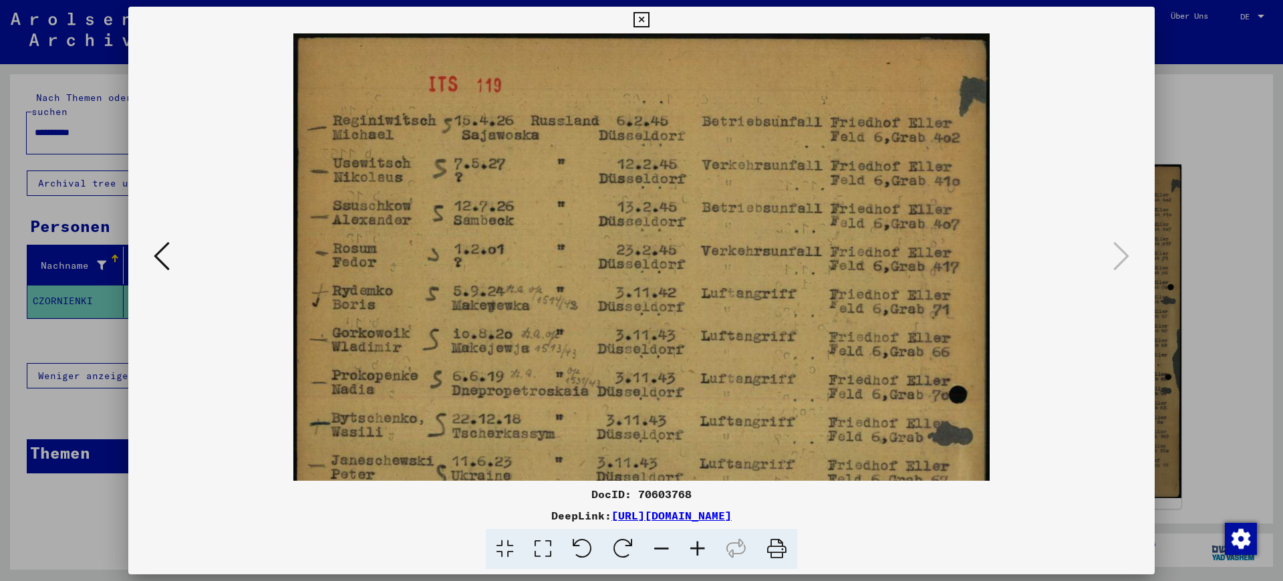
click at [695, 541] on icon at bounding box center [698, 549] width 36 height 41
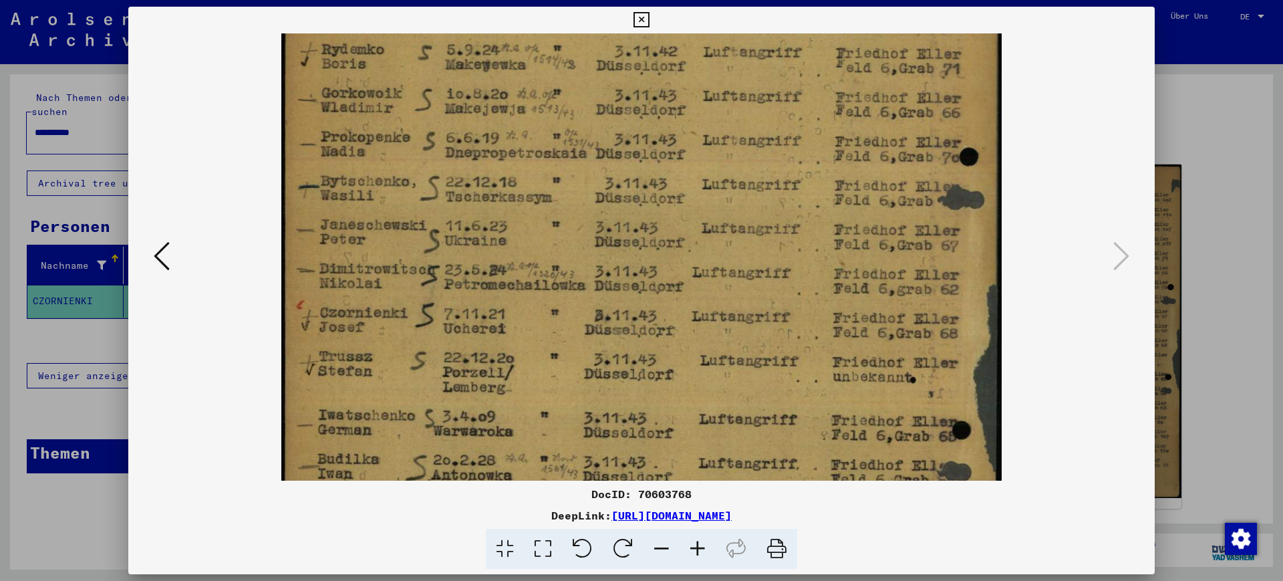
drag, startPoint x: 720, startPoint y: 379, endPoint x: 684, endPoint y: -1, distance: 382.1
click at [684, 0] on html "**********" at bounding box center [641, 290] width 1283 height 581
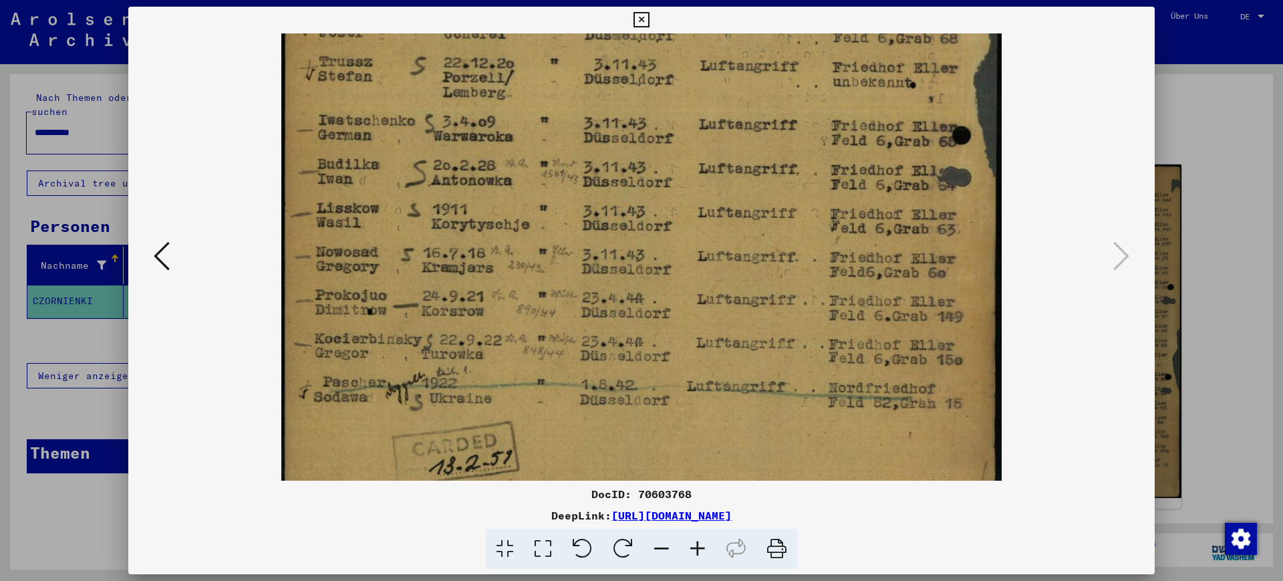
drag, startPoint x: 725, startPoint y: 303, endPoint x: 714, endPoint y: 90, distance: 212.8
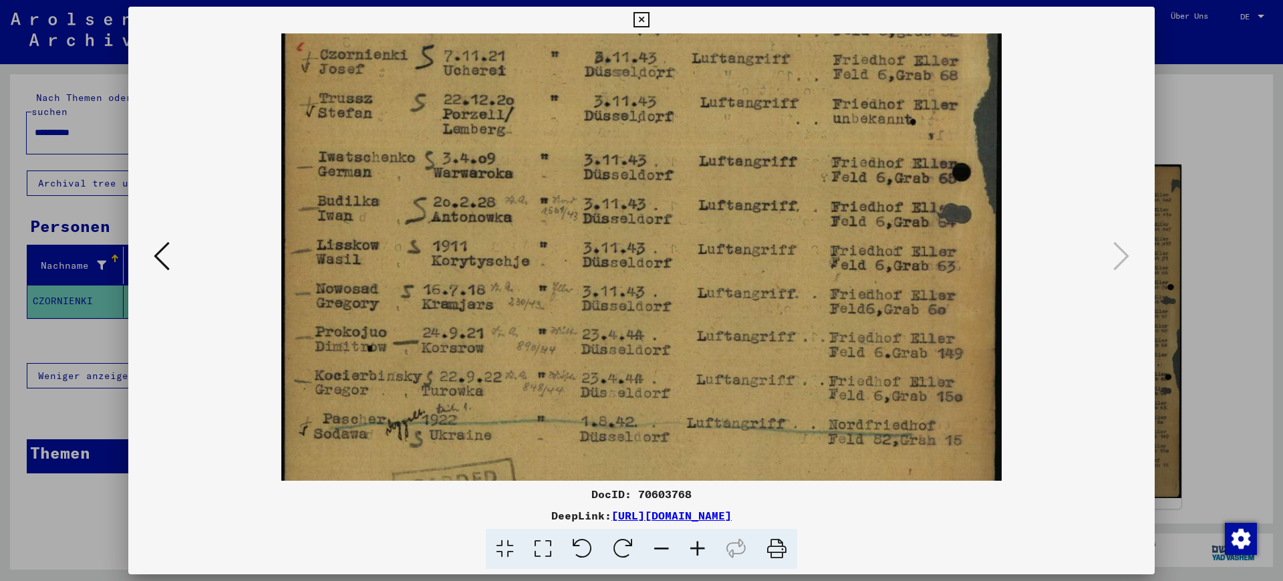
scroll to position [499, 0]
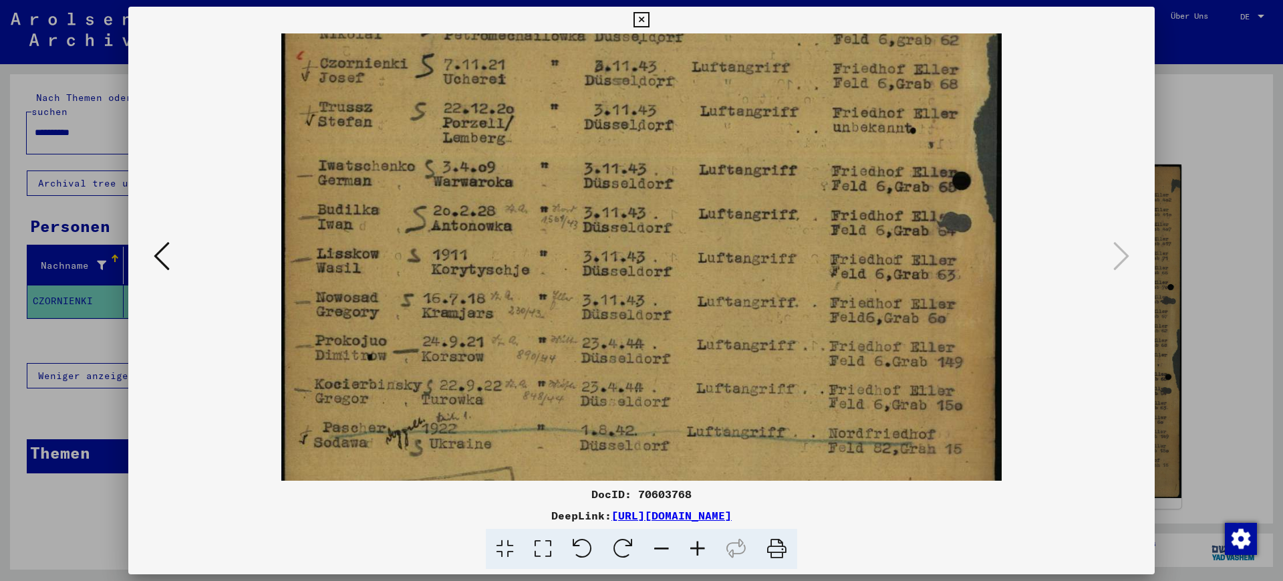
drag, startPoint x: 902, startPoint y: 215, endPoint x: 902, endPoint y: 283, distance: 68.9
click at [902, 283] on img at bounding box center [641, 41] width 720 height 1015
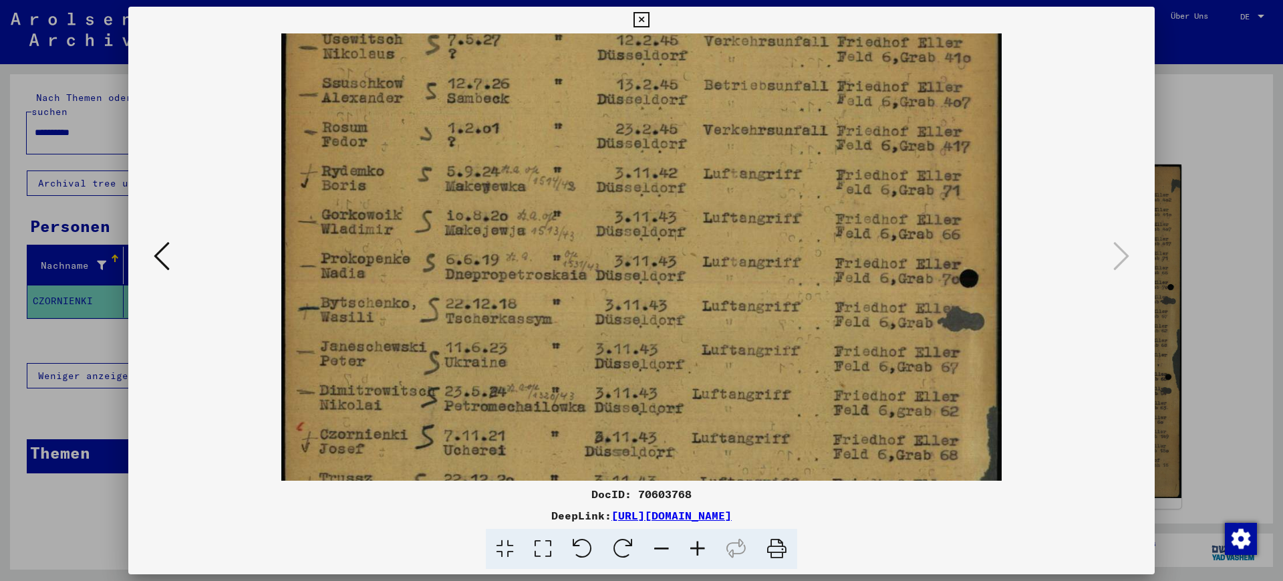
scroll to position [107, 0]
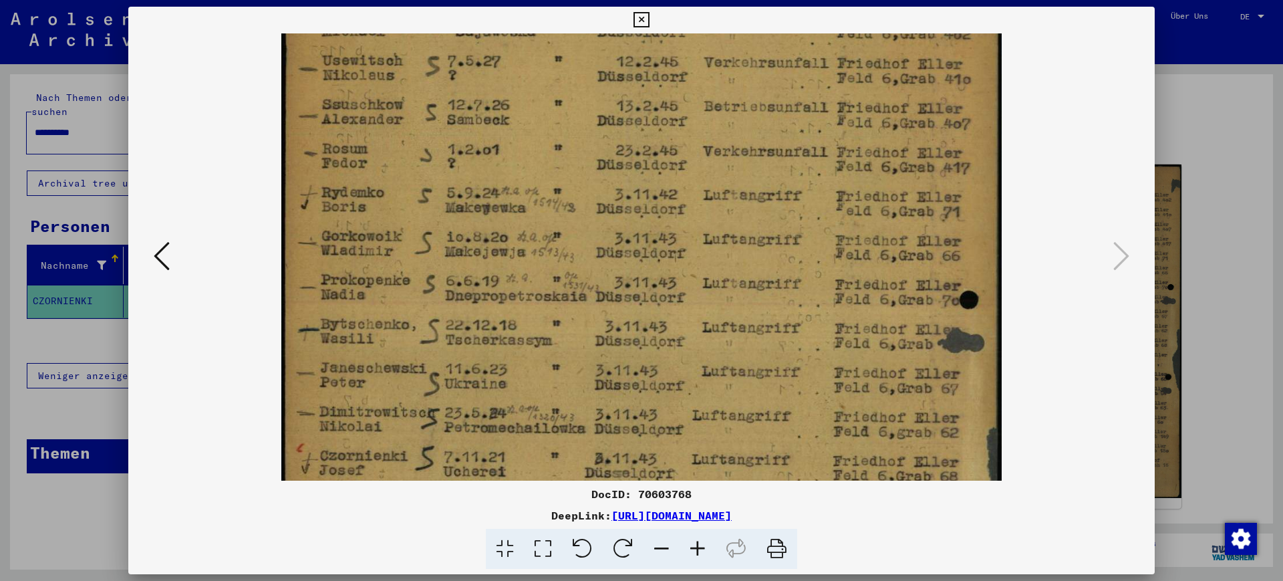
drag, startPoint x: 892, startPoint y: 227, endPoint x: 954, endPoint y: 620, distance: 397.3
click at [954, 580] on html "**********" at bounding box center [641, 290] width 1283 height 581
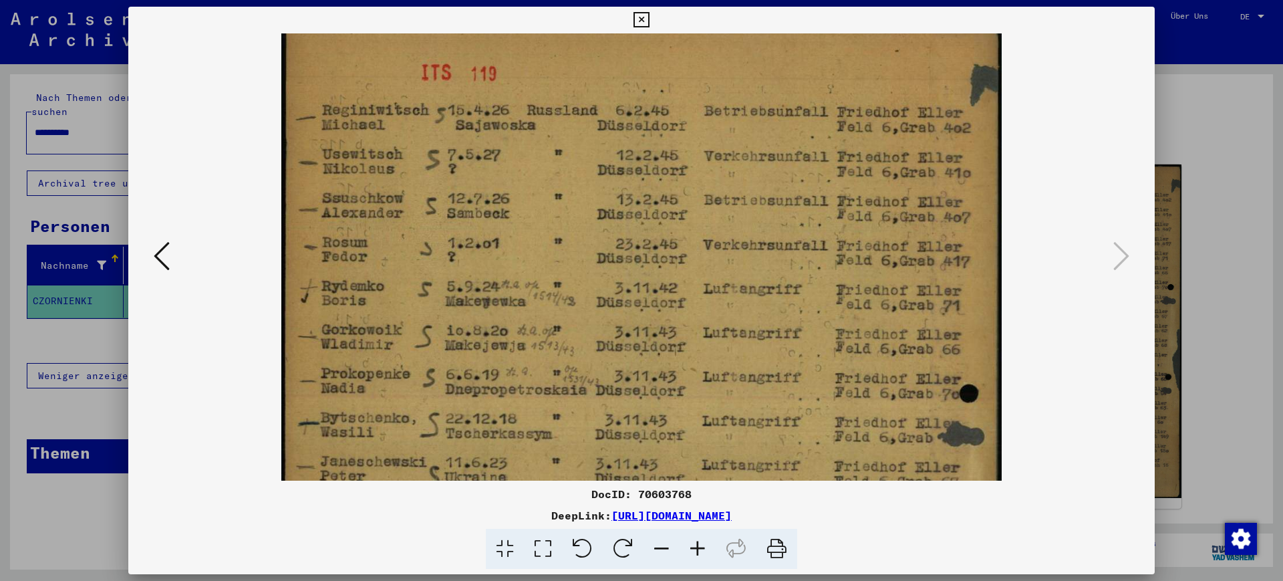
scroll to position [9, 0]
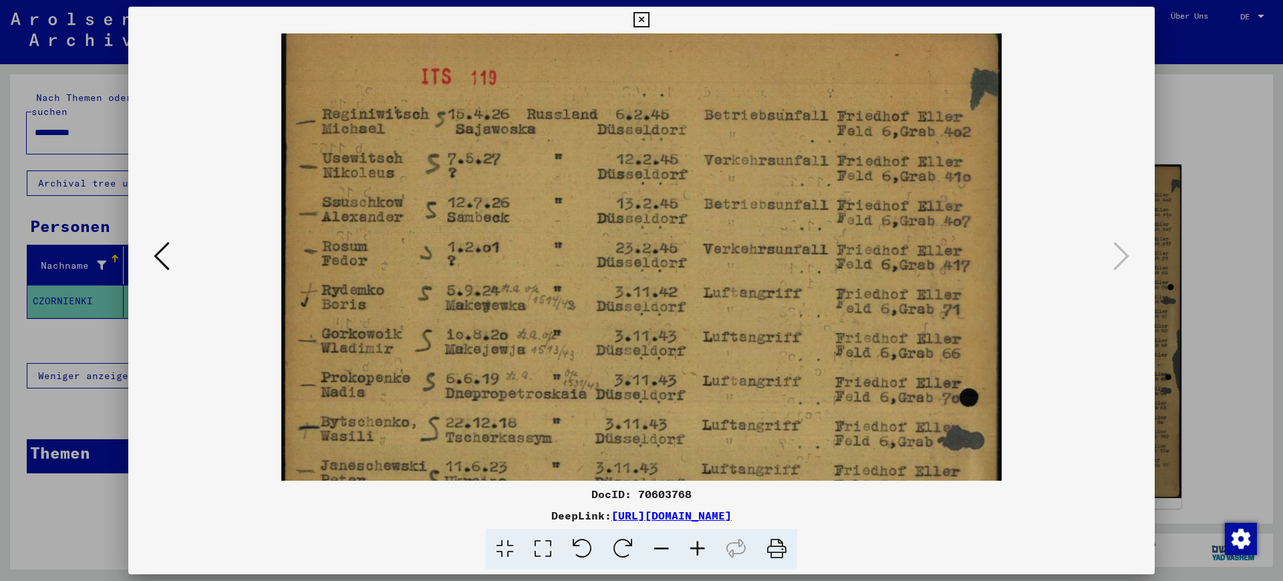
drag, startPoint x: 789, startPoint y: 140, endPoint x: 795, endPoint y: 221, distance: 80.5
click at [795, 221] on img at bounding box center [641, 531] width 720 height 1015
click at [1155, 229] on div at bounding box center [641, 290] width 1283 height 581
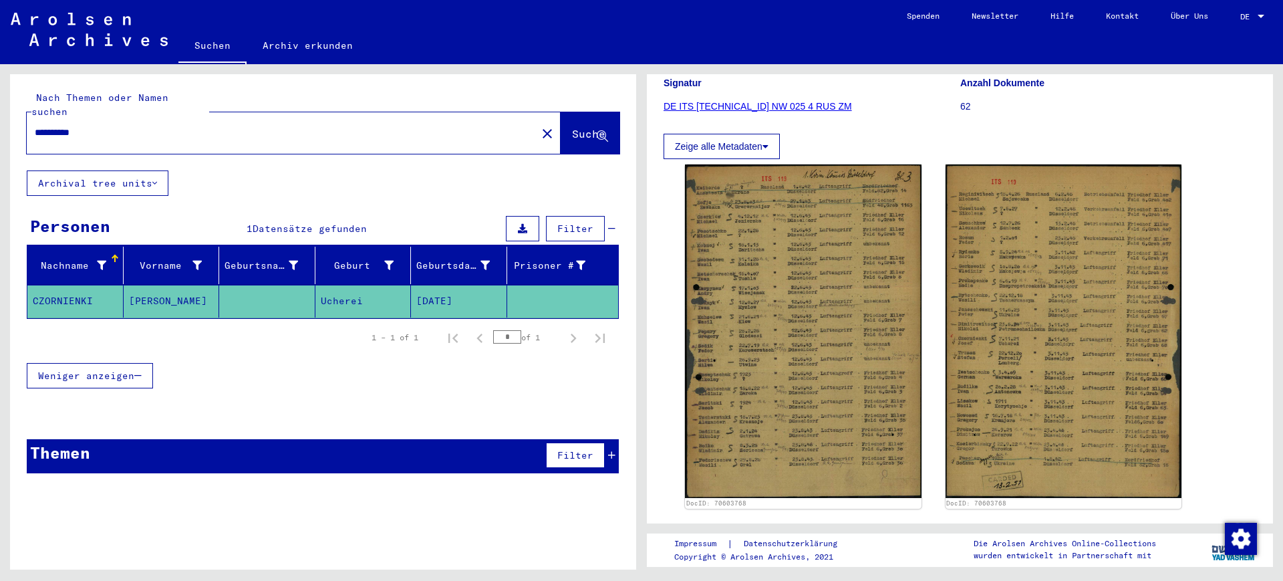
click at [269, 112] on div "**********" at bounding box center [294, 132] width 534 height 41
